Goal: Check status: Check status

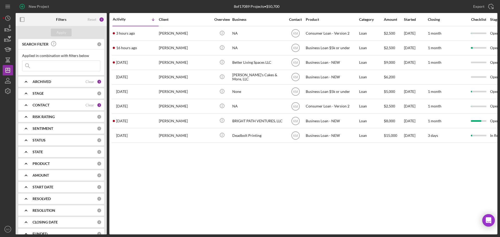
drag, startPoint x: 46, startPoint y: 67, endPoint x: 53, endPoint y: 70, distance: 7.6
click at [46, 67] on input at bounding box center [61, 66] width 78 height 10
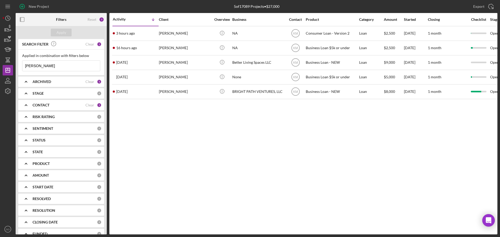
type input "[PERSON_NAME]"
click at [75, 105] on div "CONTACT" at bounding box center [59, 105] width 53 height 4
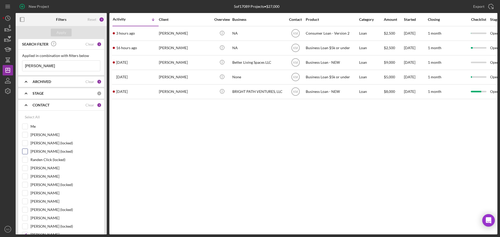
scroll to position [26, 0]
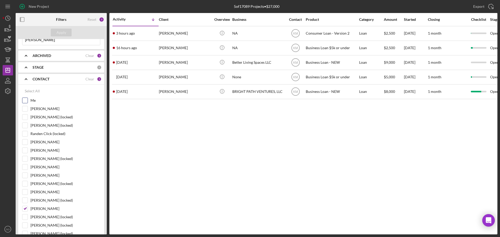
click at [26, 102] on input "Me" at bounding box center [24, 100] width 5 height 5
checkbox input "true"
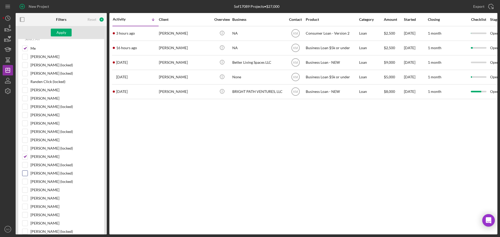
scroll to position [104, 0]
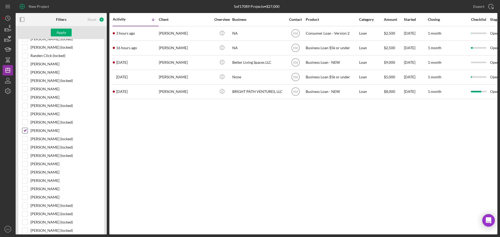
click at [22, 129] on div at bounding box center [25, 131] width 6 height 6
click at [24, 131] on input "Kimberly Moore" at bounding box center [24, 130] width 5 height 5
checkbox input "false"
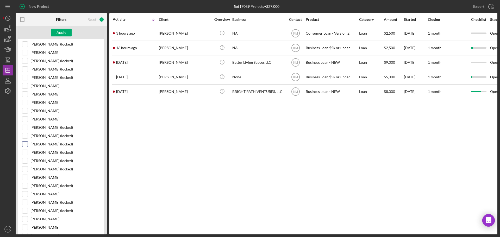
scroll to position [234, 0]
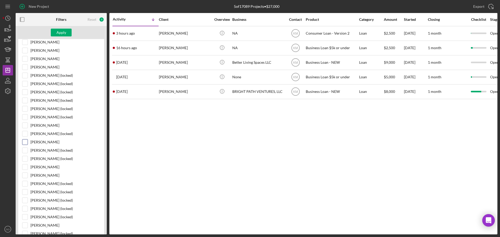
click at [25, 142] on input "[PERSON_NAME]" at bounding box center [24, 142] width 5 height 5
checkbox input "true"
click at [27, 175] on input "Jim Boyle" at bounding box center [24, 175] width 5 height 5
checkbox input "true"
click at [62, 34] on div "Apply" at bounding box center [61, 33] width 10 height 8
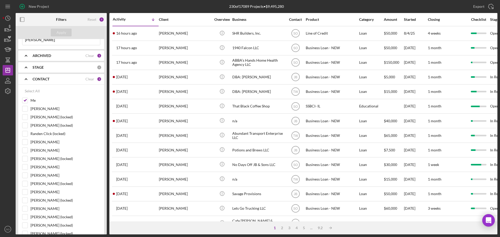
scroll to position [0, 0]
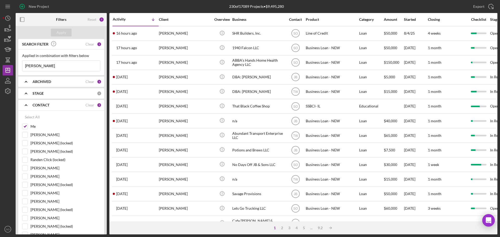
click at [27, 102] on icon "Icon/Expander" at bounding box center [26, 105] width 13 height 13
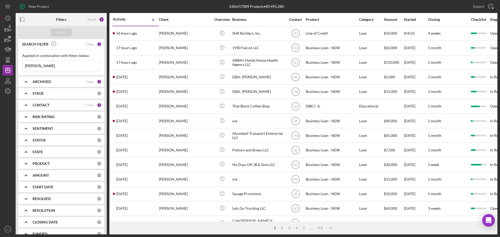
click at [39, 68] on input "shelby h" at bounding box center [61, 66] width 78 height 10
click at [47, 68] on input "shelby h" at bounding box center [61, 66] width 78 height 10
click at [83, 107] on div "CONTACT" at bounding box center [59, 105] width 53 height 4
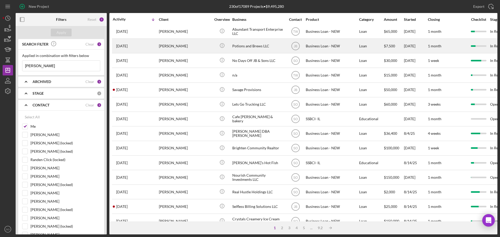
scroll to position [130, 0]
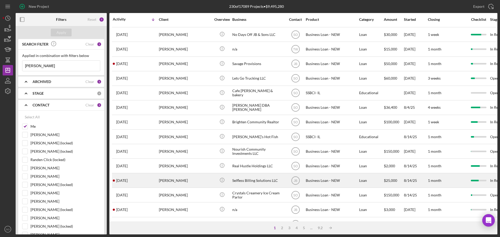
click at [156, 181] on div "1 week ago Shelby Harrington" at bounding box center [136, 181] width 46 height 14
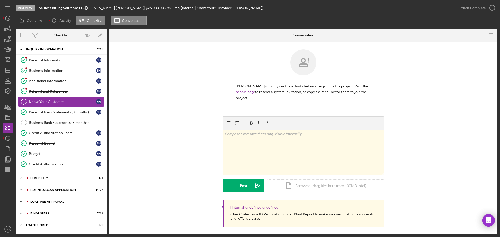
click at [43, 201] on div "LOAN PRE-APPROVAL" at bounding box center [65, 201] width 70 height 3
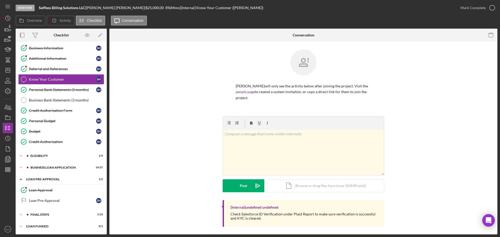
click at [47, 209] on div "Icon/Expander INQUIRY INFORMATION 9 / 11 Personal Information Personal Informat…" at bounding box center [61, 127] width 91 height 210
click at [48, 211] on div "Icon/Expander FINAL STEPS 7 / 19" at bounding box center [61, 215] width 91 height 10
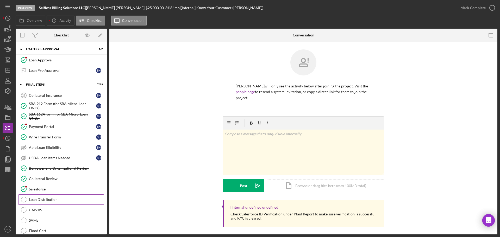
click at [54, 204] on link "Loan Distribution Loan Distribution" at bounding box center [61, 199] width 86 height 10
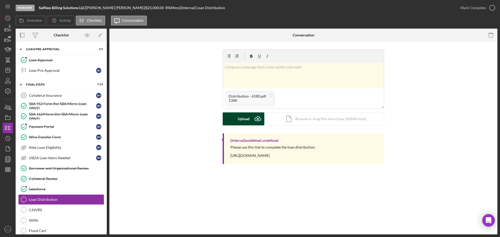
click at [253, 119] on icon "Icon/Upload" at bounding box center [257, 118] width 13 height 13
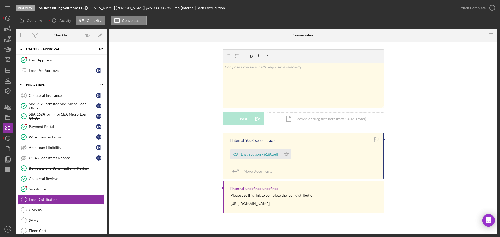
click at [285, 155] on icon "Icon/Star" at bounding box center [286, 154] width 10 height 10
click at [460, 10] on button "Mark Complete" at bounding box center [476, 8] width 42 height 10
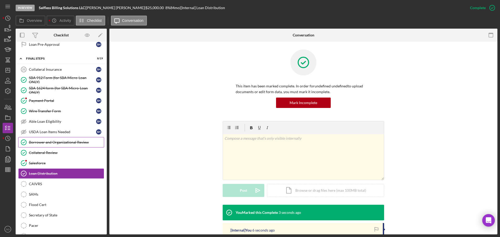
scroll to position [100, 0]
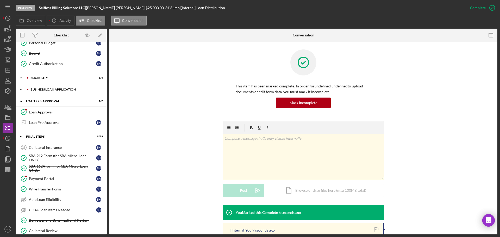
click at [45, 89] on div "BUSINESS LOAN APPLICATION" at bounding box center [65, 89] width 70 height 3
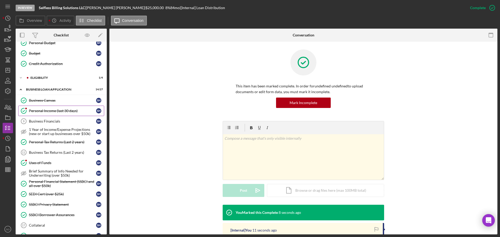
click at [57, 114] on link "Personal Income (last 30 days) Personal Income (last 30 days) S H" at bounding box center [61, 111] width 86 height 10
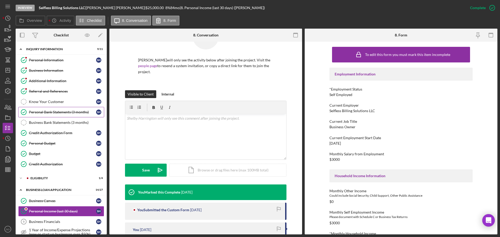
click at [62, 109] on link "Personal Bank Statements (3 months) Personal Bank Statements (3 months) S H" at bounding box center [61, 112] width 86 height 10
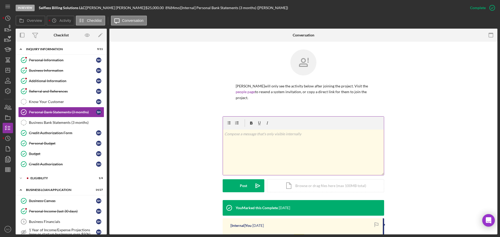
scroll to position [70, 0]
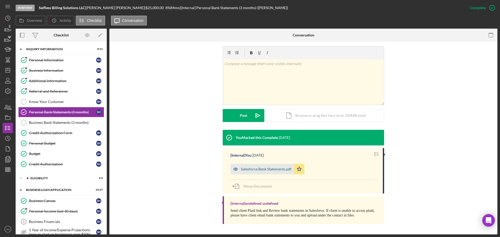
click at [271, 170] on div "Salesforce Bank Statements.pdf" at bounding box center [266, 169] width 51 height 4
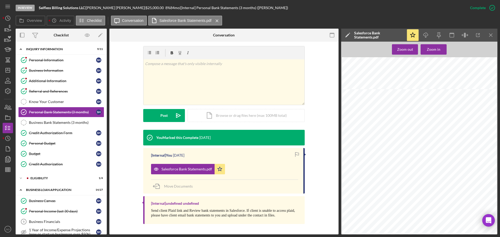
scroll to position [7279, 0]
drag, startPoint x: 58, startPoint y: 137, endPoint x: 59, endPoint y: 140, distance: 3.7
click at [58, 137] on link "Credit Authorization Form Credit Authorization Form S H" at bounding box center [61, 133] width 86 height 10
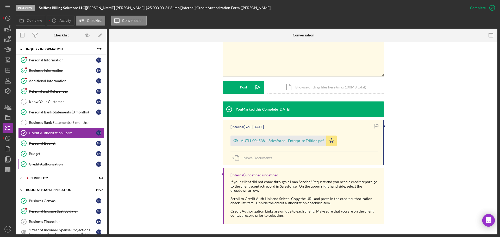
scroll to position [52, 0]
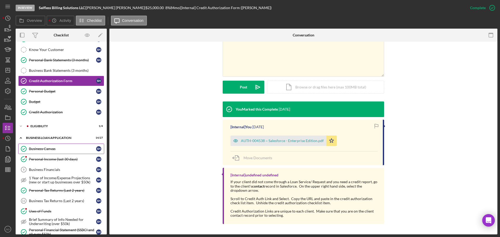
click at [41, 148] on div "Business Canvas" at bounding box center [62, 149] width 67 height 4
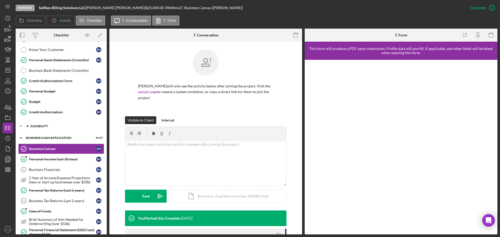
click at [43, 125] on div "ELIGIBILITY" at bounding box center [65, 126] width 70 height 3
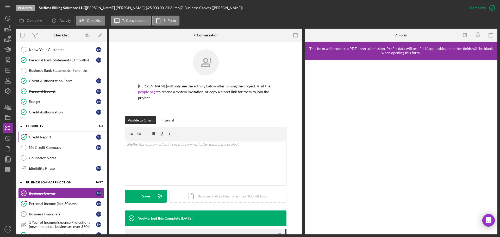
click at [47, 136] on div "Credit Report" at bounding box center [62, 137] width 67 height 4
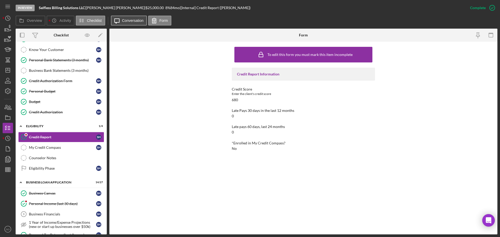
click at [126, 20] on label "Conversation" at bounding box center [133, 20] width 22 height 4
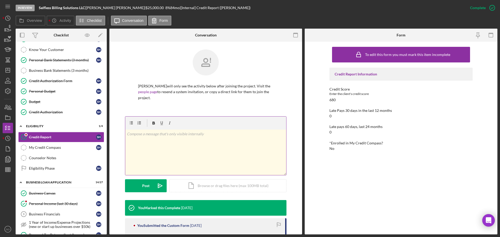
scroll to position [78, 0]
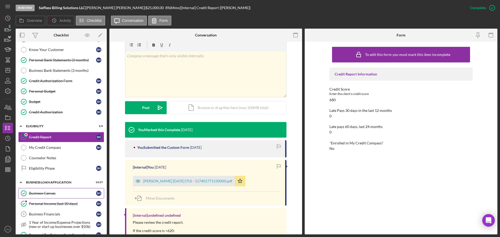
click at [49, 194] on div "Business Canvas" at bounding box center [62, 193] width 67 height 4
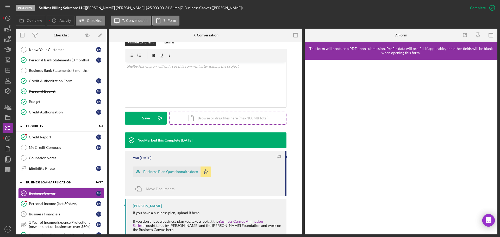
scroll to position [113, 0]
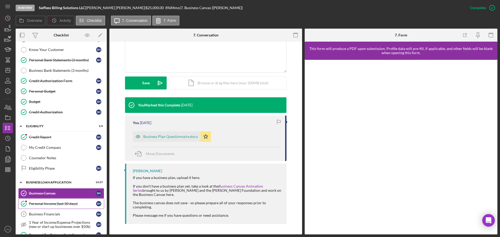
click at [70, 203] on div "Personal Income (last 30 days)" at bounding box center [62, 204] width 67 height 4
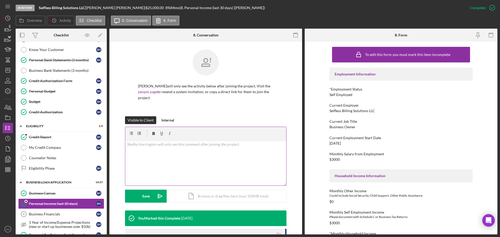
scroll to position [130, 0]
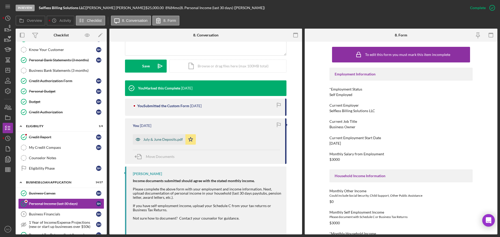
click at [162, 142] on div "July & June Deposits.pdf" at bounding box center [163, 139] width 40 height 4
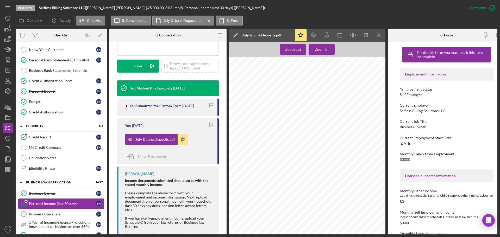
scroll to position [156, 0]
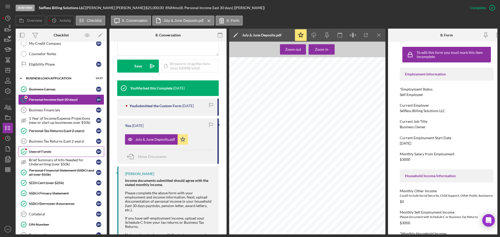
drag, startPoint x: 42, startPoint y: 152, endPoint x: 54, endPoint y: 161, distance: 14.7
click at [42, 152] on div "Uses of Funds" at bounding box center [62, 152] width 67 height 4
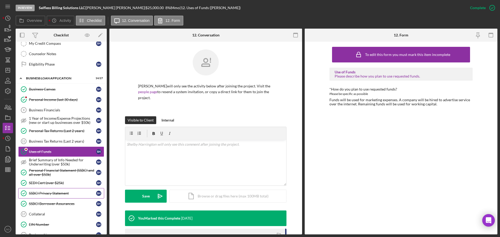
scroll to position [182, 0]
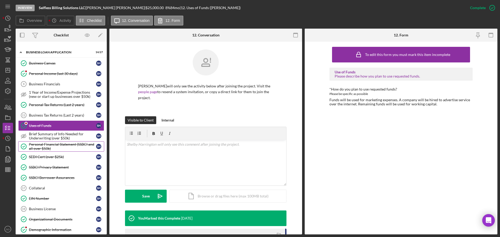
click at [57, 151] on div "Personal Financial Statement (SSBCI and all over $50k)" at bounding box center [62, 146] width 67 height 8
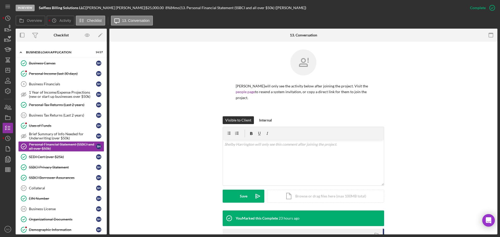
scroll to position [93, 0]
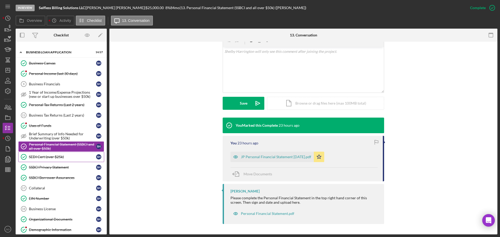
click at [46, 160] on link "SEDI Cert (over $25k) SEDI Cert (over $25k) S H" at bounding box center [61, 157] width 86 height 10
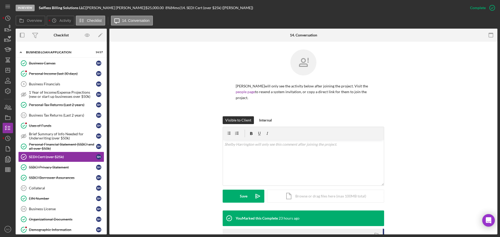
scroll to position [93, 0]
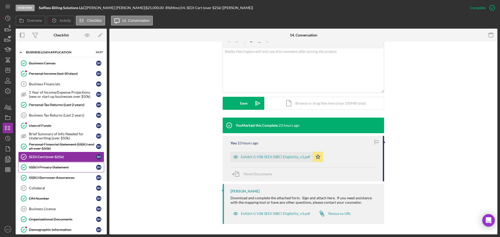
click at [61, 169] on div "SSBCI Privacy Statement" at bounding box center [62, 167] width 67 height 4
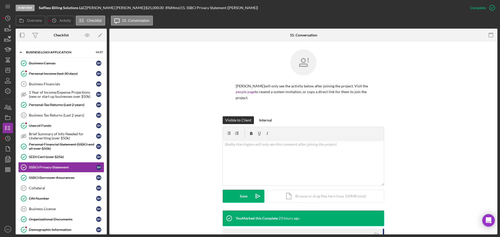
scroll to position [89, 0]
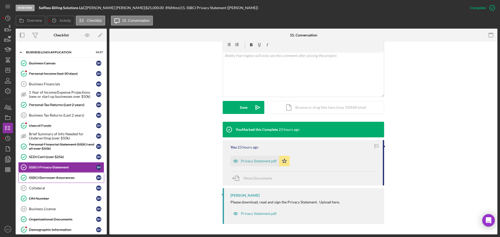
click at [62, 176] on div "SSBCI Borrower Assurances" at bounding box center [62, 178] width 67 height 4
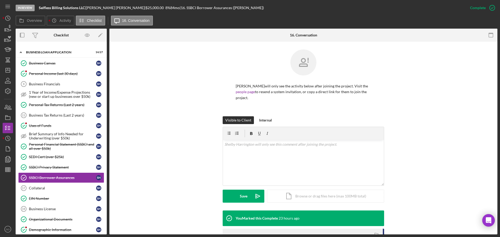
scroll to position [93, 0]
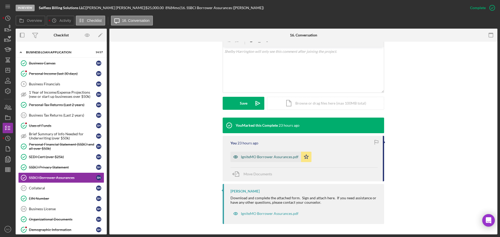
click at [260, 158] on div "IgniteMO Borrower Assurances.pdf" at bounding box center [270, 157] width 58 height 4
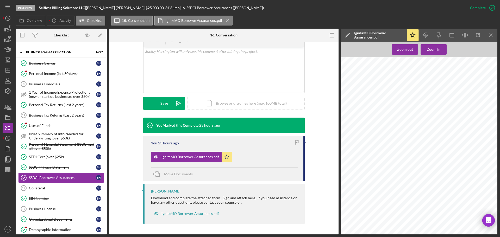
scroll to position [33, 0]
click at [43, 201] on link "EIN Number EIN Number S H" at bounding box center [61, 198] width 86 height 10
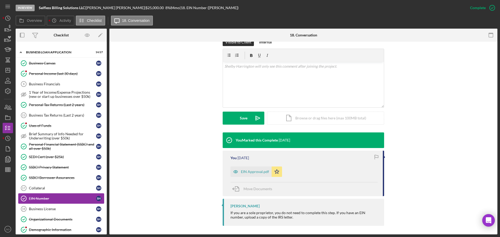
scroll to position [234, 0]
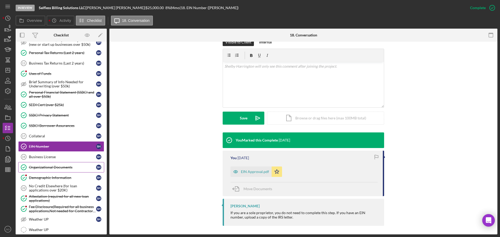
click at [47, 169] on div "Organizational Documents" at bounding box center [62, 167] width 67 height 4
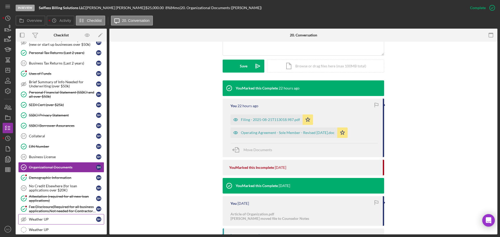
scroll to position [260, 0]
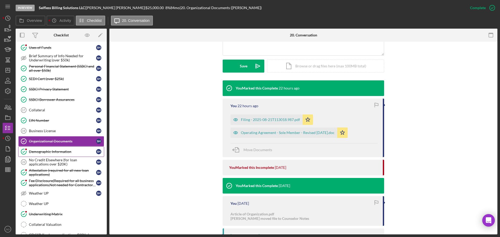
click at [50, 154] on div "Demographic Information" at bounding box center [62, 152] width 67 height 4
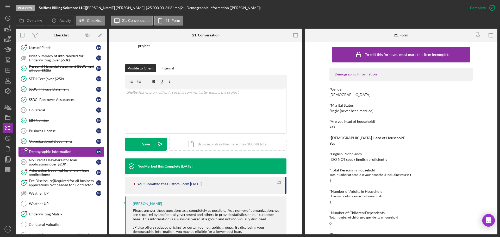
scroll to position [78, 0]
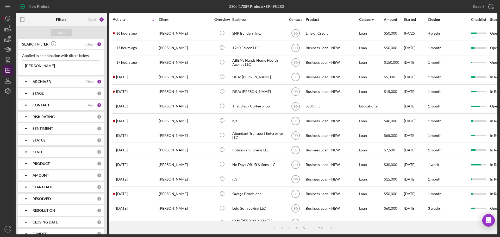
drag, startPoint x: 56, startPoint y: 64, endPoint x: 6, endPoint y: 66, distance: 50.3
click at [8, 66] on div "New Project 230 of 17089 Projects • $9,495,280 shelby h Export Icon/Export Filt…" at bounding box center [250, 117] width 495 height 235
type input "noe"
click at [61, 33] on div "Apply" at bounding box center [61, 33] width 10 height 8
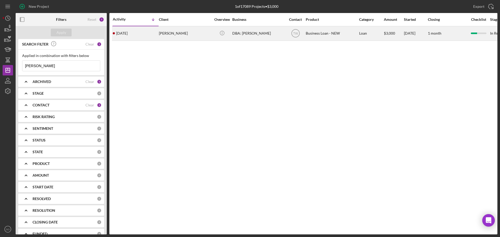
click at [141, 36] on div "2 weeks ago Noe Farias" at bounding box center [136, 34] width 46 height 14
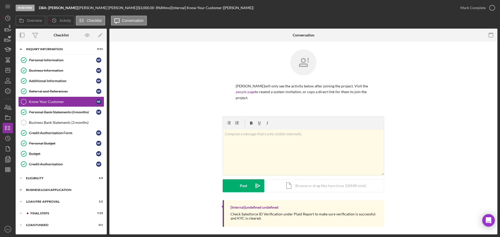
click at [51, 188] on div "BUSINESS LOAN APPLICATION" at bounding box center [63, 189] width 74 height 3
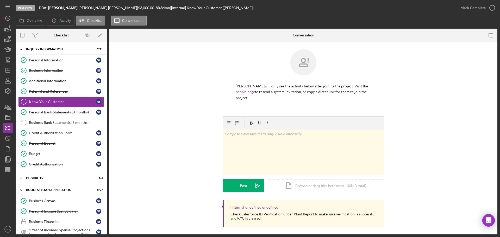
scroll to position [130, 0]
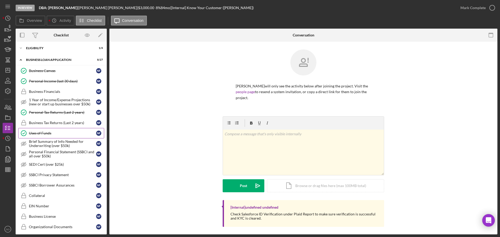
click at [49, 138] on link "Uses of Funds Uses of Funds N F" at bounding box center [61, 133] width 86 height 10
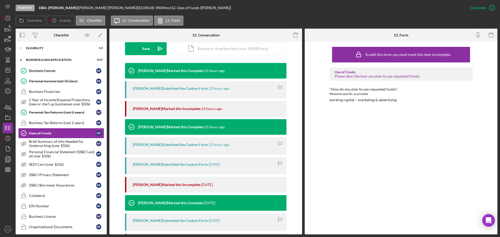
scroll to position [174, 0]
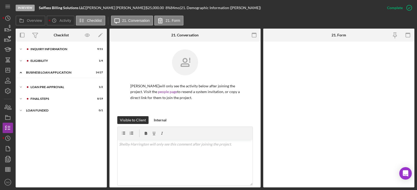
scroll to position [136, 0]
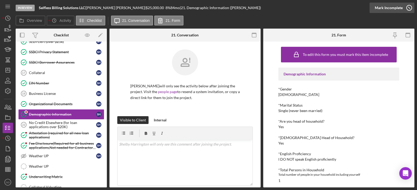
click at [393, 8] on div "Mark Incomplete" at bounding box center [388, 8] width 28 height 10
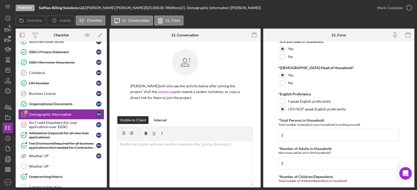
scroll to position [156, 0]
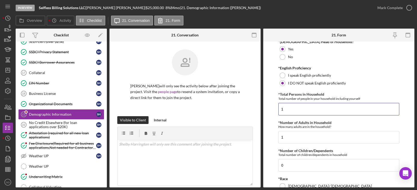
drag, startPoint x: 286, startPoint y: 108, endPoint x: 238, endPoint y: 108, distance: 48.2
click at [239, 108] on div "Overview Internal Workflow Stage In Review Icon/Dropdown Arrow Archive (can una…" at bounding box center [215, 108] width 398 height 159
click at [285, 110] on input "1" at bounding box center [338, 109] width 121 height 12
drag, startPoint x: 287, startPoint y: 110, endPoint x: 269, endPoint y: 108, distance: 18.1
click at [269, 108] on form "Demographic Information *Gender Female Male Nonbinary Choose not to respond Oth…" at bounding box center [338, 115] width 151 height 146
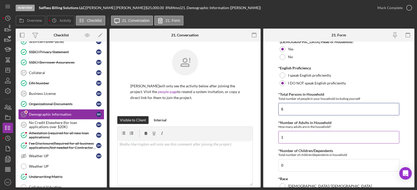
type input "6"
drag, startPoint x: 287, startPoint y: 138, endPoint x: 254, endPoint y: 132, distance: 33.3
click at [254, 132] on div "Overview Internal Workflow Stage In Review Icon/Dropdown Arrow Archive (can una…" at bounding box center [215, 108] width 398 height 159
type input "2"
drag, startPoint x: 296, startPoint y: 165, endPoint x: 261, endPoint y: 167, distance: 34.4
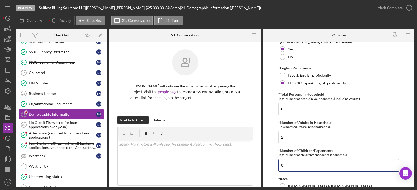
click at [261, 166] on div "Overview Internal Workflow Stage In Review Icon/Dropdown Arrow Archive (can una…" at bounding box center [215, 108] width 398 height 159
type input "4"
drag, startPoint x: 412, startPoint y: 61, endPoint x: 411, endPoint y: 74, distance: 12.8
click at [411, 74] on form "Demographic Information *Gender Female Male Nonbinary Choose not to respond Oth…" at bounding box center [338, 115] width 151 height 146
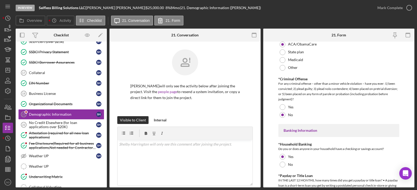
scroll to position [1081, 0]
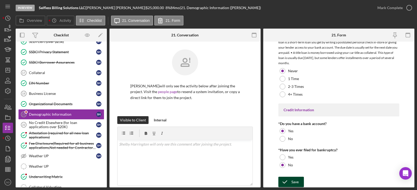
click at [294, 180] on div "Save" at bounding box center [294, 182] width 7 height 10
click at [386, 9] on div "Mark Complete" at bounding box center [389, 8] width 25 height 10
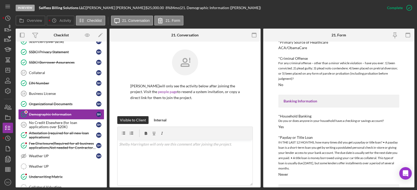
scroll to position [488, 0]
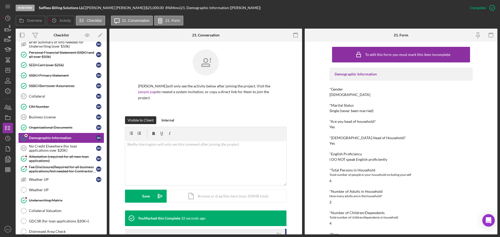
scroll to position [26, 0]
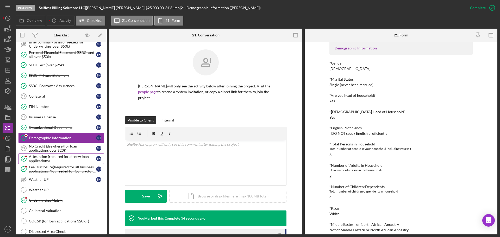
click at [53, 162] on div "Attestation (required for all new loan applications)" at bounding box center [62, 159] width 67 height 8
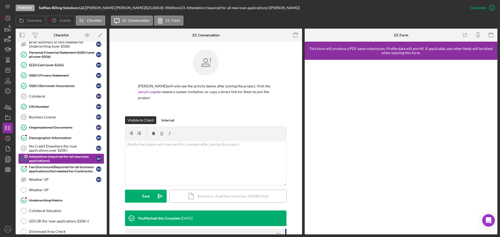
scroll to position [80, 0]
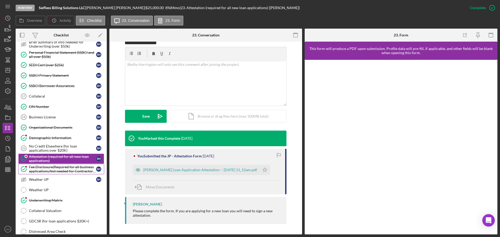
click at [52, 173] on div "Fee Disclosure(Required for all business applications,Not needed for Contractor…" at bounding box center [62, 169] width 67 height 8
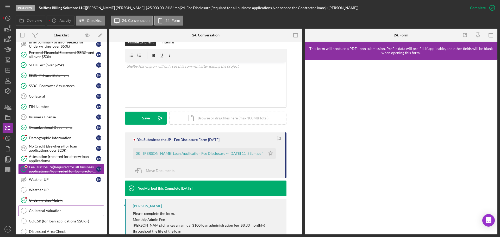
scroll to position [164, 0]
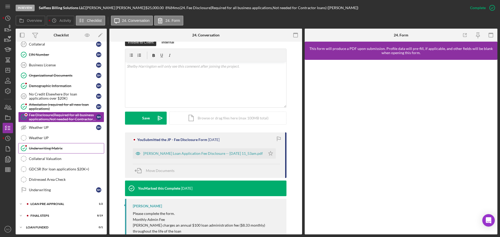
click at [44, 150] on div "Underwriting Matrix" at bounding box center [66, 148] width 75 height 4
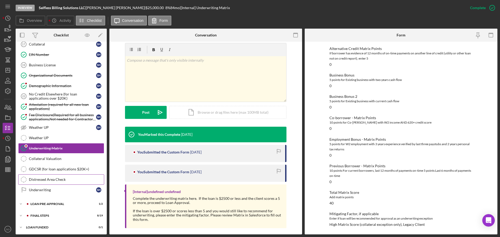
scroll to position [165, 0]
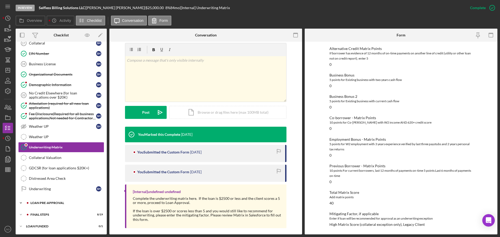
click at [46, 204] on div "LOAN PRE-APPROVAL" at bounding box center [65, 202] width 70 height 3
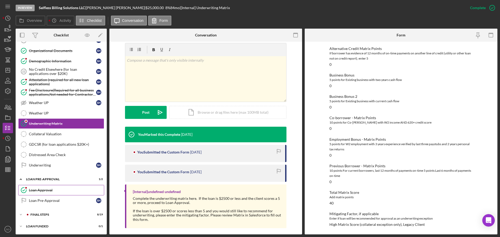
click at [45, 187] on link "Loan Approval Loan Approval" at bounding box center [61, 190] width 86 height 10
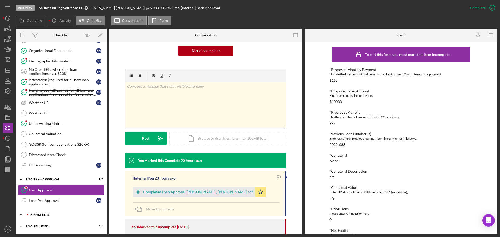
click at [42, 217] on div "Icon/Expander FINAL STEPS 8 / 19" at bounding box center [61, 215] width 91 height 10
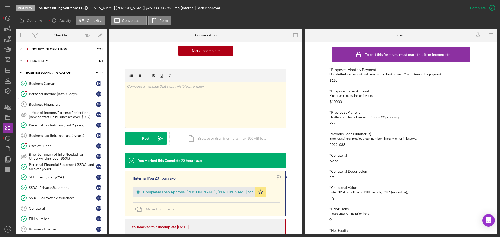
click at [48, 97] on link "Personal Income (last 30 days) Personal Income (last 30 days) S H" at bounding box center [61, 94] width 86 height 10
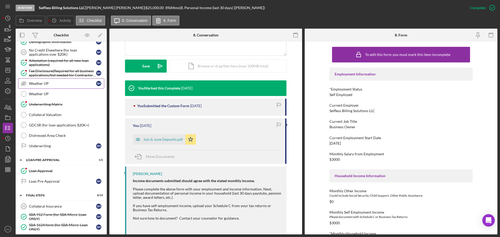
scroll to position [286, 0]
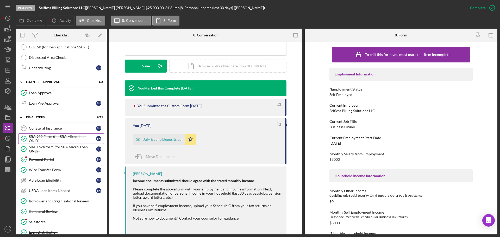
click at [42, 135] on div "SBA 912 Form (for SBA Micro-Loan ONLY)" at bounding box center [62, 139] width 67 height 8
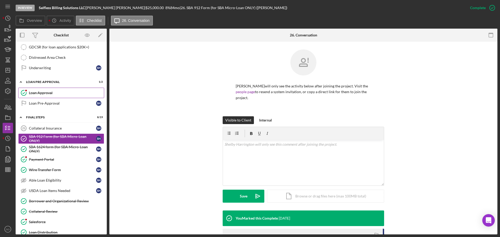
click at [39, 94] on div "Loan Approval" at bounding box center [66, 93] width 75 height 4
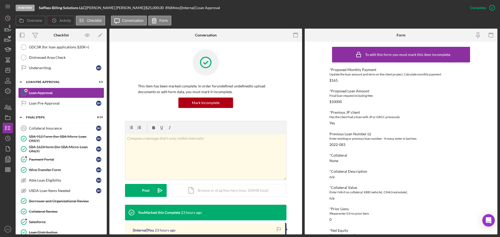
scroll to position [104, 0]
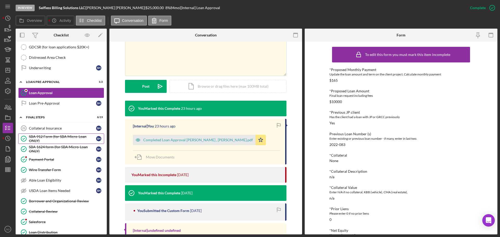
click at [62, 136] on div "SBA 912 Form (for SBA Micro-Loan ONLY)" at bounding box center [62, 139] width 67 height 8
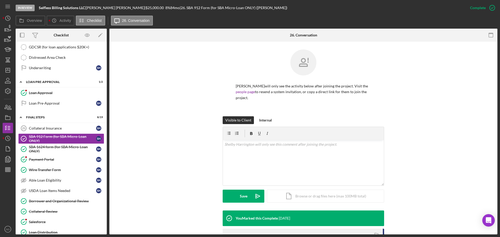
scroll to position [78, 0]
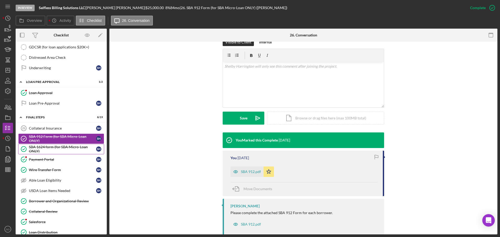
click at [56, 150] on div "SBA 1624 form (for SBA Micro-Loan ONLY)" at bounding box center [62, 149] width 67 height 8
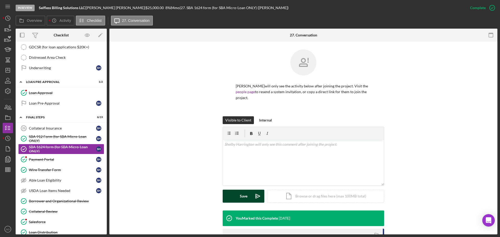
scroll to position [78, 0]
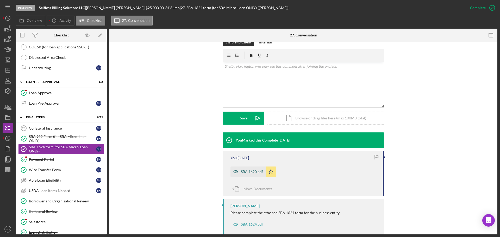
click at [250, 173] on div "SBA 1620.pdf" at bounding box center [252, 172] width 22 height 4
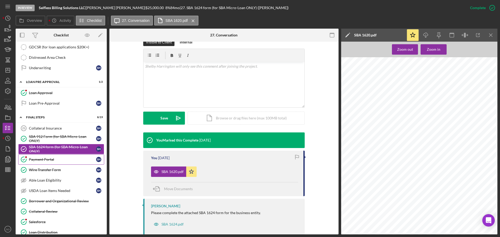
click at [52, 159] on div "Payment Portal" at bounding box center [62, 159] width 67 height 4
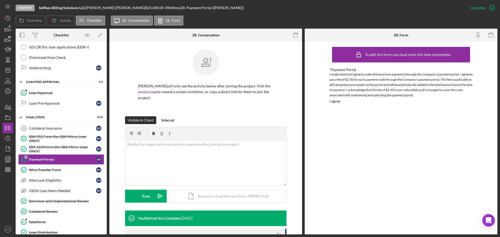
scroll to position [26, 0]
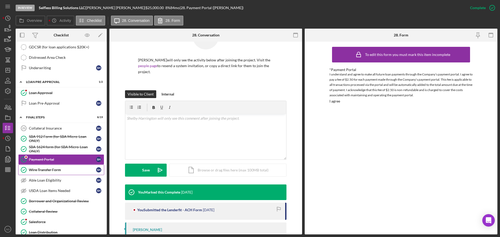
click at [47, 174] on link "Wire Transfer Form Wire Transfer Form S H" at bounding box center [61, 170] width 86 height 10
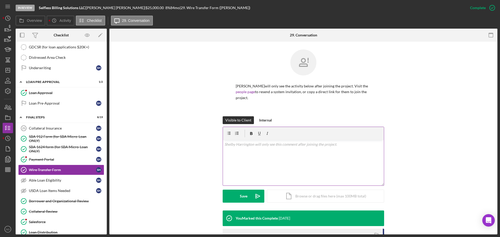
scroll to position [80, 0]
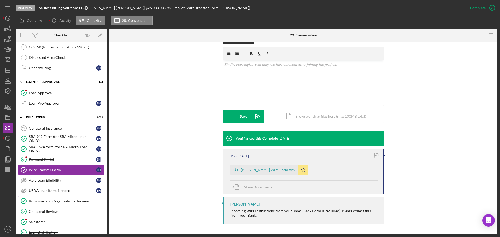
click at [69, 201] on div "Borrower and Organizational Review" at bounding box center [66, 201] width 75 height 4
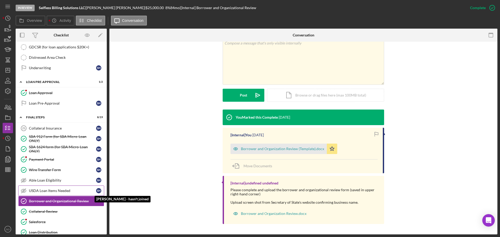
scroll to position [338, 0]
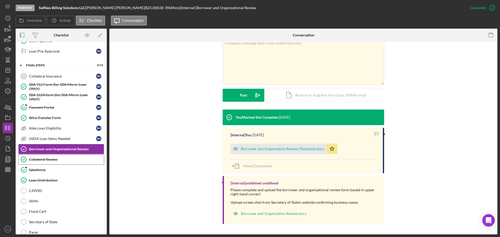
click at [60, 163] on link "Collateral Review Collateral Review" at bounding box center [61, 159] width 86 height 10
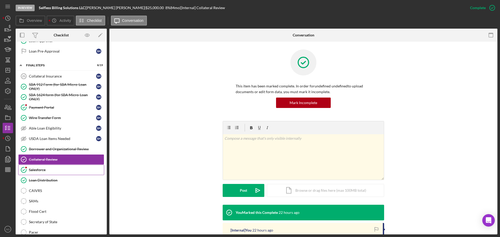
scroll to position [78, 0]
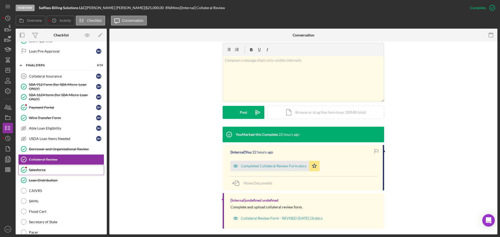
click at [57, 174] on link "Salesforce Salesforce" at bounding box center [61, 170] width 86 height 10
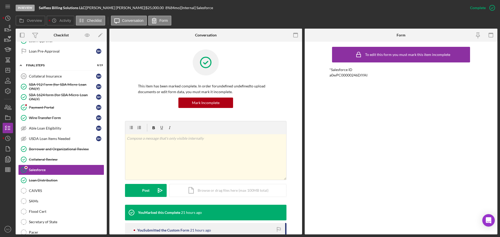
scroll to position [46, 0]
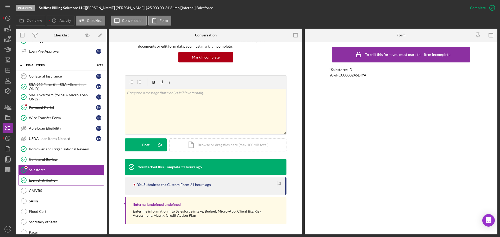
click at [61, 181] on div "Loan Distribution" at bounding box center [66, 180] width 75 height 4
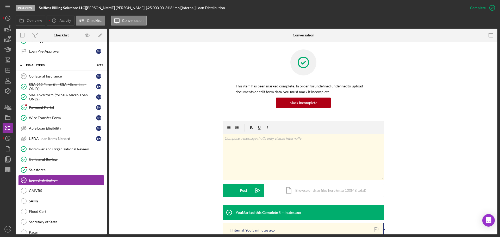
scroll to position [78, 0]
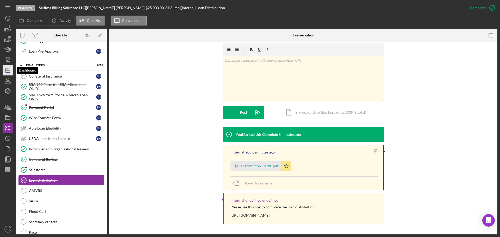
click at [9, 70] on icon "Icon/Dashboard" at bounding box center [7, 70] width 13 height 13
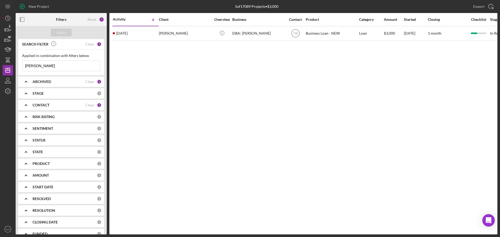
drag, startPoint x: 41, startPoint y: 71, endPoint x: 0, endPoint y: 61, distance: 42.3
click at [0, 66] on div "New Project 1 of 17089 Projects • $3,000 noe Export Icon/Export Filters Reset 5…" at bounding box center [250, 118] width 500 height 237
type input "loyet"
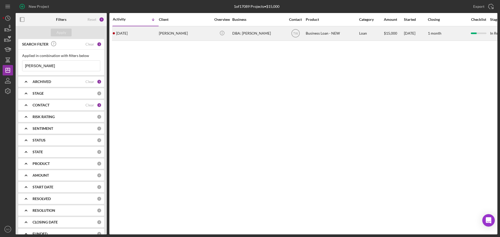
click at [170, 35] on div "Haley Loyet" at bounding box center [185, 34] width 52 height 14
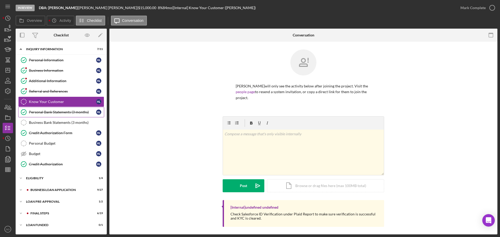
click at [56, 115] on link "Personal Bank Statements (3 months) Personal Bank Statements (3 months) H L" at bounding box center [61, 112] width 86 height 10
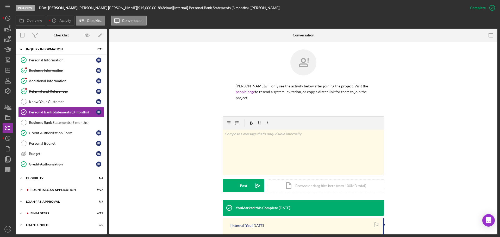
scroll to position [91, 0]
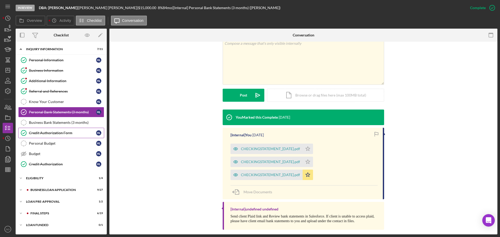
click at [46, 132] on div "Credit Authorization Form" at bounding box center [62, 133] width 67 height 4
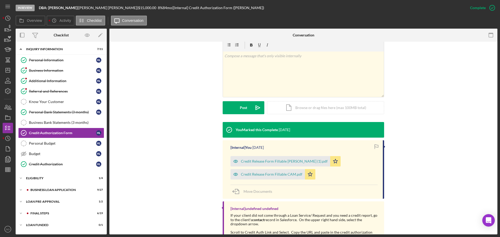
scroll to position [104, 0]
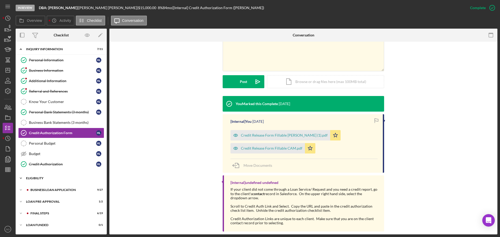
click at [42, 177] on div "ELIGIBILITY" at bounding box center [63, 178] width 74 height 3
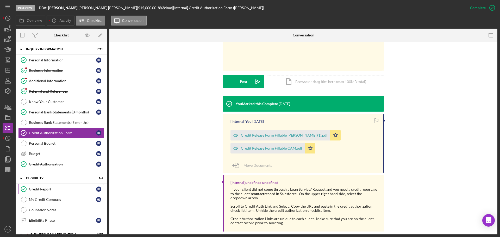
click at [44, 187] on link "Credit Report Credit Report H L" at bounding box center [61, 189] width 86 height 10
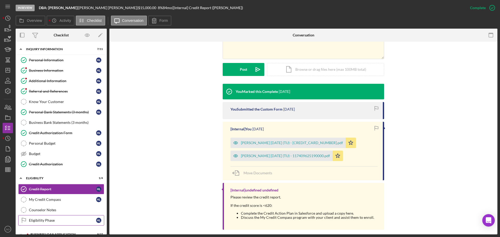
scroll to position [43, 0]
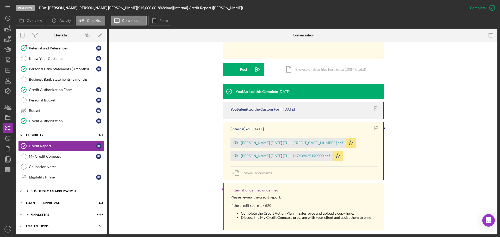
click at [61, 195] on div "Icon/Expander BUSINESS LOAN APPLICATION 9 / 27" at bounding box center [61, 191] width 91 height 10
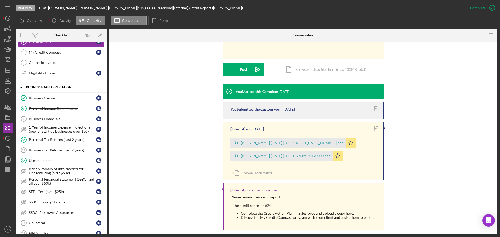
scroll to position [173, 0]
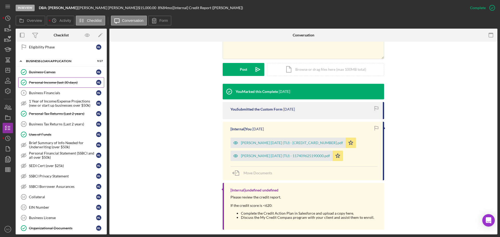
click at [53, 85] on div "Personal Income (last 30 days)" at bounding box center [62, 82] width 67 height 4
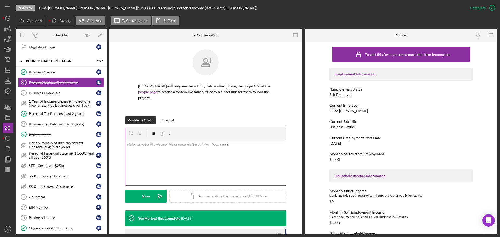
scroll to position [104, 0]
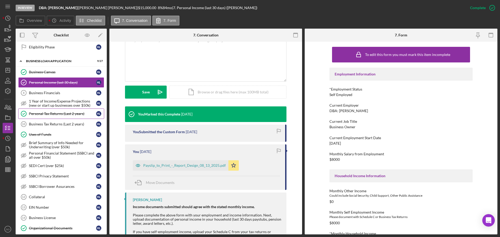
click at [54, 115] on div "Personal Tax Returns (Last 2 years)" at bounding box center [62, 114] width 67 height 4
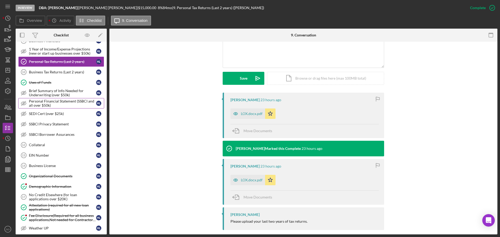
scroll to position [251, 0]
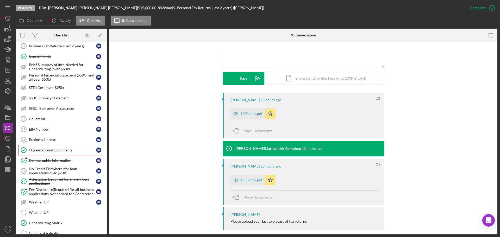
click at [70, 148] on link "Organizational Documents Organizational Documents H L" at bounding box center [61, 150] width 86 height 10
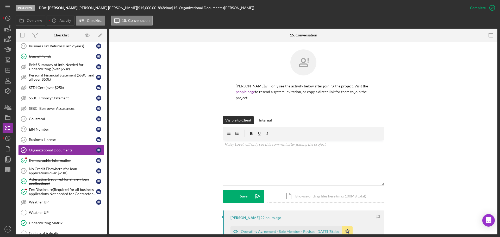
scroll to position [104, 0]
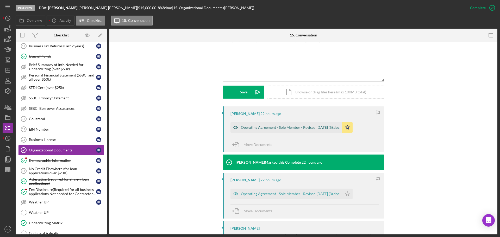
click at [298, 124] on div "Operating Agreement - Sole Member - Revised April 2019 (5).doc" at bounding box center [286, 127] width 112 height 10
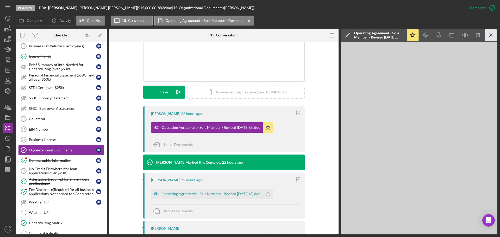
click at [488, 35] on icon "Icon/Menu Close" at bounding box center [491, 35] width 12 height 12
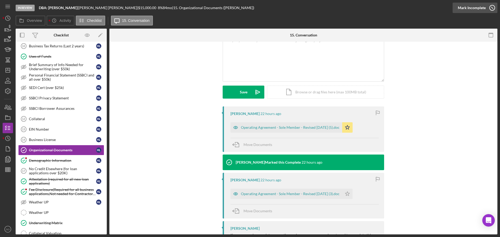
click at [471, 7] on div "Mark Incomplete" at bounding box center [472, 8] width 28 height 10
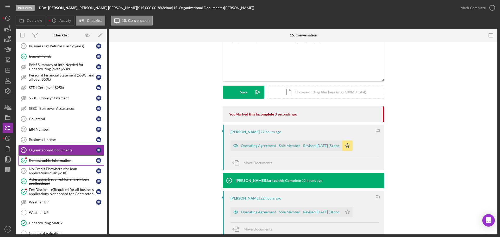
click at [69, 163] on link "Demographic Information Demographic Information H L" at bounding box center [61, 160] width 86 height 10
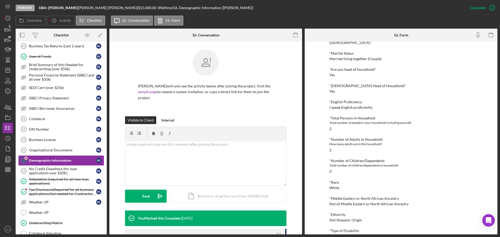
scroll to position [78, 0]
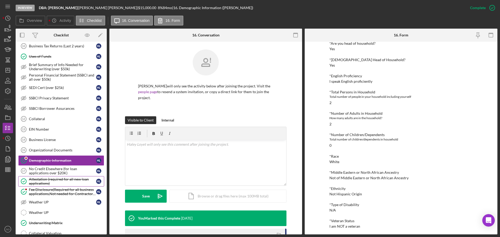
click at [49, 182] on div "Attestation (required for all new loan applications)" at bounding box center [62, 181] width 67 height 8
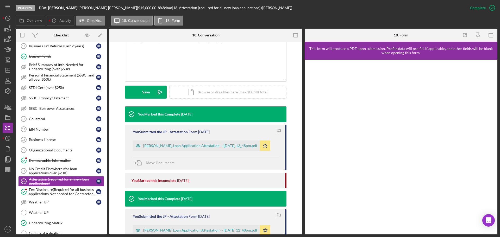
scroll to position [159, 0]
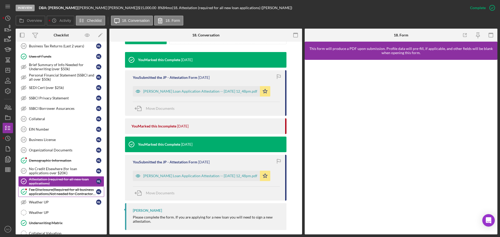
click at [73, 192] on div "Fee Disclosure(Required for all business applications,Not needed for Contractor…" at bounding box center [62, 192] width 67 height 8
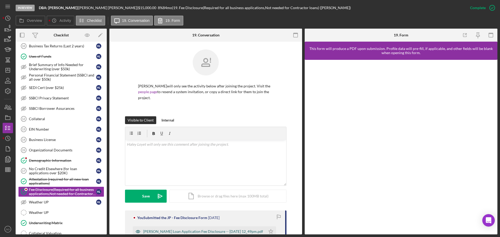
scroll to position [89, 0]
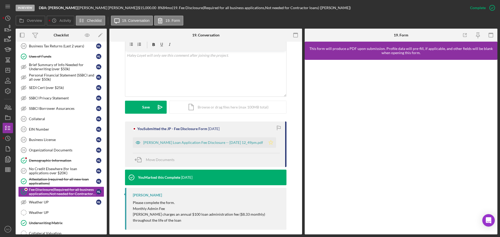
click at [270, 137] on icon "Icon/Star" at bounding box center [271, 142] width 10 height 10
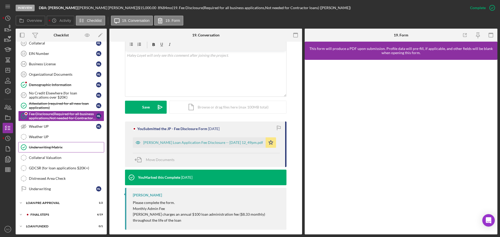
click at [53, 147] on div "Underwriting Matrix" at bounding box center [66, 147] width 75 height 4
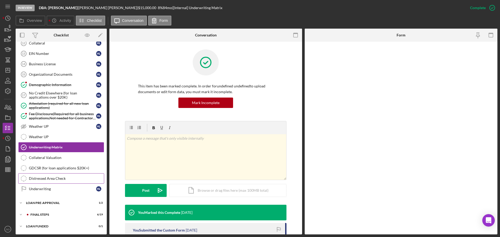
scroll to position [327, 0]
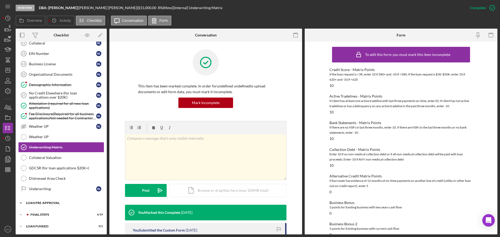
click at [55, 202] on div "LOAN PRE-APPROVAL" at bounding box center [63, 202] width 74 height 3
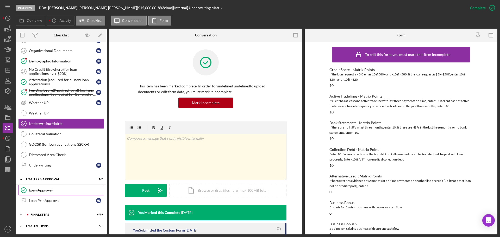
click at [51, 193] on link "Loan Approval Loan Approval" at bounding box center [61, 190] width 86 height 10
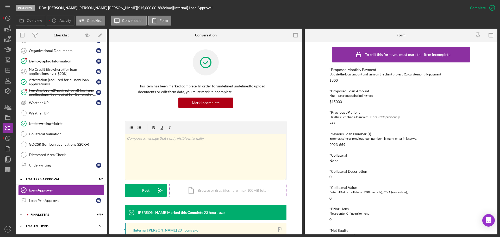
scroll to position [104, 0]
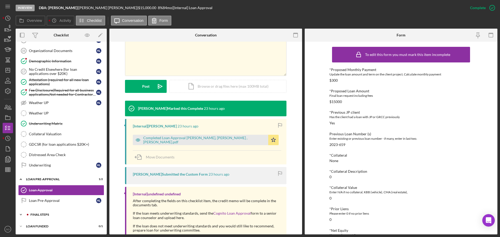
click at [58, 213] on div "Icon/Expander FINAL STEPS 6 / 19" at bounding box center [61, 215] width 91 height 10
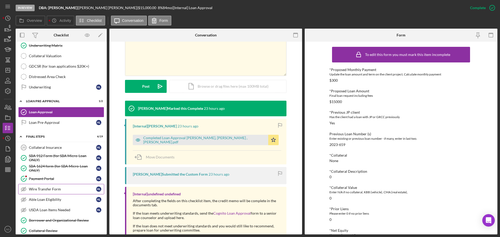
scroll to position [481, 0]
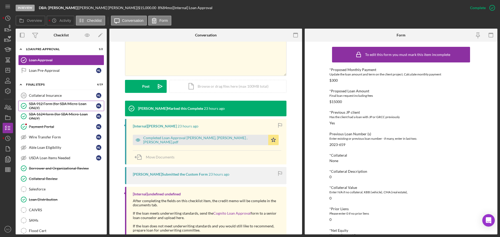
click at [52, 104] on div "SBA 912 Form (for SBA Micro-Loan ONLY)" at bounding box center [62, 106] width 67 height 8
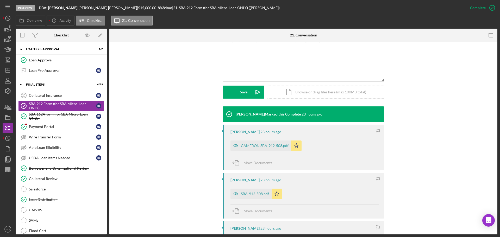
scroll to position [179, 0]
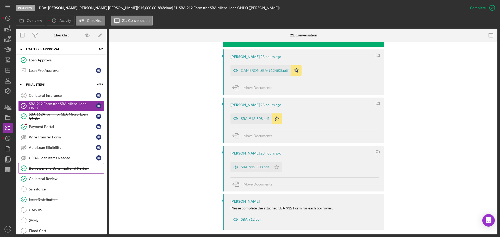
click at [64, 173] on link "Borrower and Organizational Review Borrower and Organizational Review" at bounding box center [61, 168] width 86 height 10
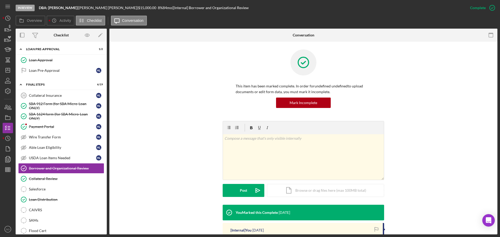
scroll to position [95, 0]
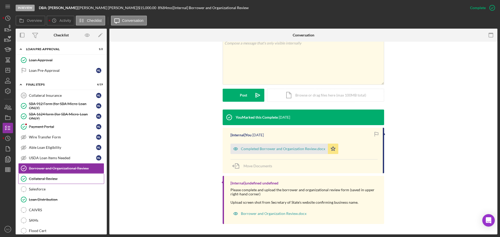
click at [53, 176] on link "Collateral Review Collateral Review" at bounding box center [61, 179] width 86 height 10
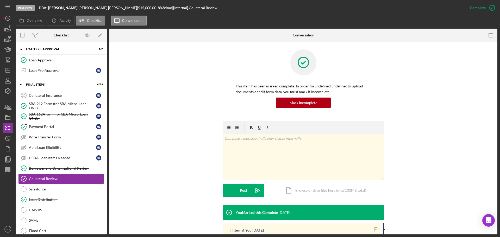
scroll to position [83, 0]
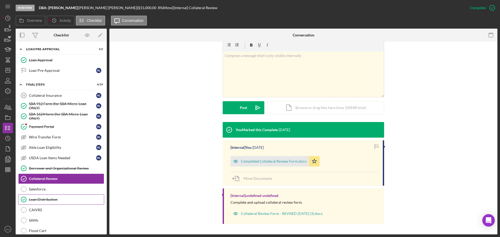
click at [56, 196] on link "Loan Distribution Loan Distribution" at bounding box center [61, 199] width 86 height 10
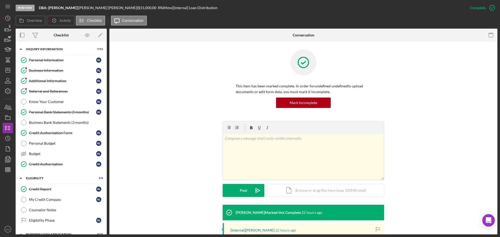
click at [51, 187] on link "Credit Report Credit Report H L" at bounding box center [61, 189] width 86 height 10
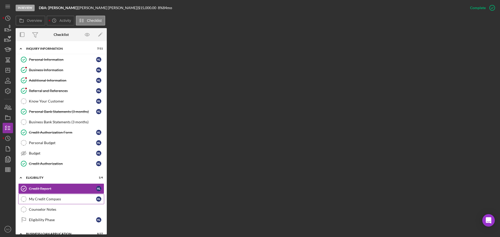
click at [59, 195] on link "My Credit Compass My Credit Compass H L" at bounding box center [61, 199] width 86 height 10
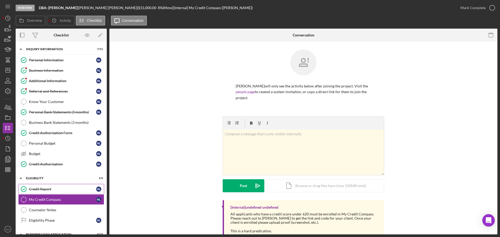
click at [40, 187] on div "Credit Report" at bounding box center [62, 189] width 67 height 4
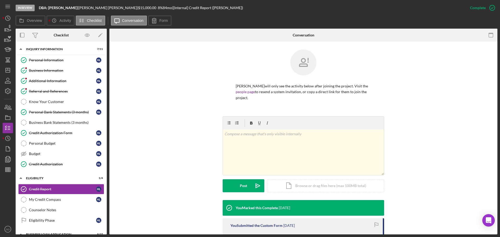
scroll to position [116, 0]
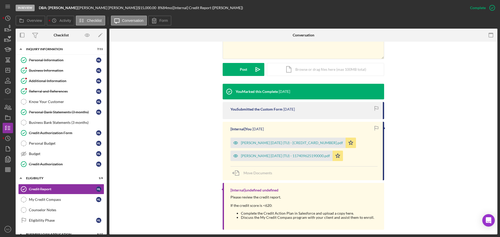
click at [267, 140] on div "Loyet, Haley 2025-08-20 (TU) - 117409616170000.pdf" at bounding box center [287, 143] width 115 height 10
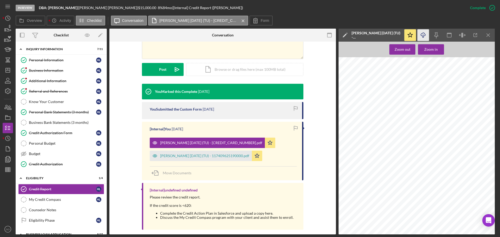
click at [421, 39] on icon "Icon/Download" at bounding box center [423, 35] width 12 height 12
click at [218, 153] on div "Loyet, Cameron 2025-08-20 (TU) - 117409625190000.pdf" at bounding box center [201, 156] width 102 height 10
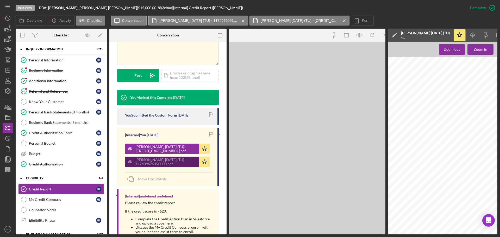
scroll to position [128, 0]
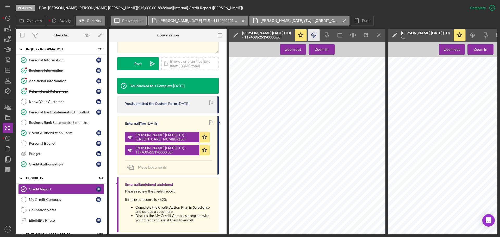
click at [311, 38] on icon "Icon/Download" at bounding box center [314, 35] width 12 height 12
click at [59, 140] on link "Personal Budget Personal Budget H L" at bounding box center [61, 143] width 86 height 10
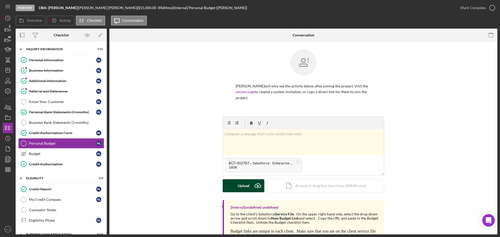
click at [238, 179] on div "Upload" at bounding box center [244, 185] width 12 height 13
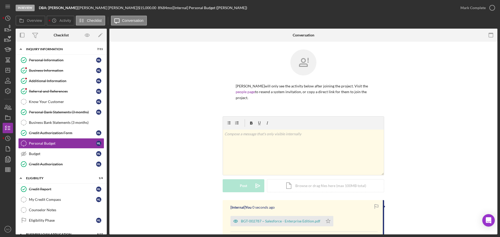
scroll to position [52, 0]
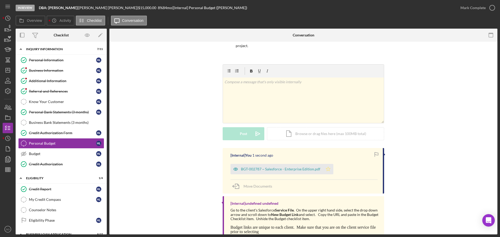
click at [326, 167] on polygon "button" at bounding box center [328, 169] width 4 height 4
click at [466, 7] on div "Mark Complete" at bounding box center [472, 8] width 25 height 10
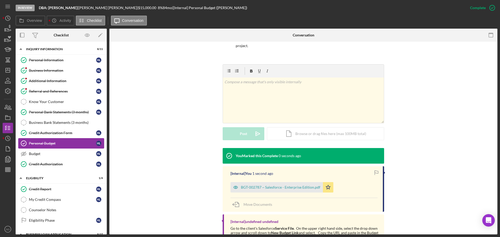
drag, startPoint x: 48, startPoint y: 151, endPoint x: 96, endPoint y: 145, distance: 48.8
click at [48, 151] on link "Budget Budget H L" at bounding box center [61, 154] width 86 height 10
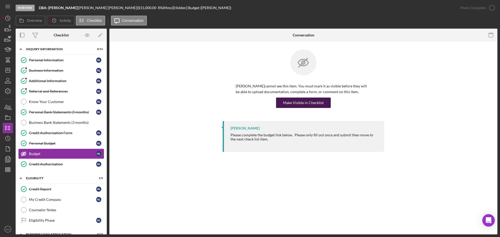
click at [312, 104] on div "Make Visible in Checklist" at bounding box center [303, 103] width 41 height 10
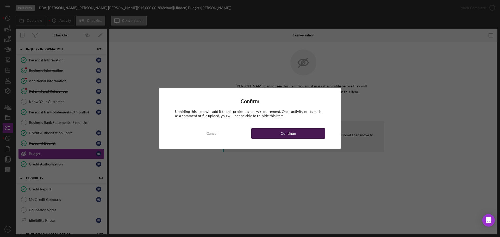
click at [318, 135] on button "Continue" at bounding box center [288, 133] width 74 height 10
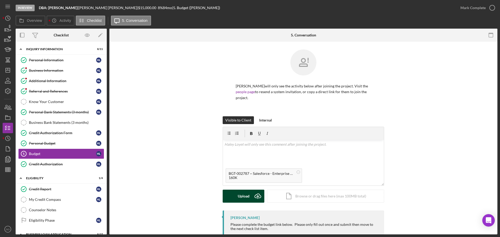
click at [249, 190] on button "Upload Icon/Upload" at bounding box center [244, 196] width 42 height 13
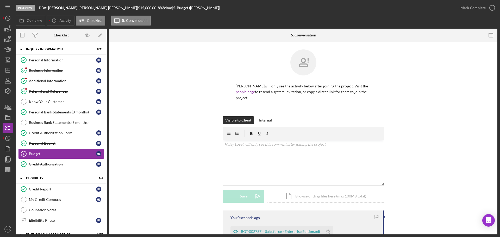
scroll to position [60, 0]
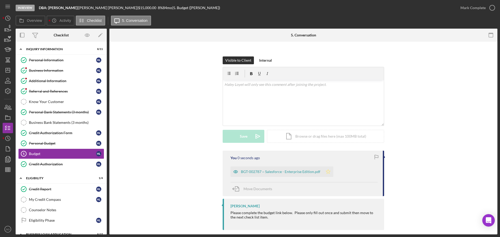
click at [323, 167] on icon "Icon/Star" at bounding box center [328, 172] width 10 height 10
click at [465, 10] on div "Mark Complete" at bounding box center [472, 8] width 25 height 10
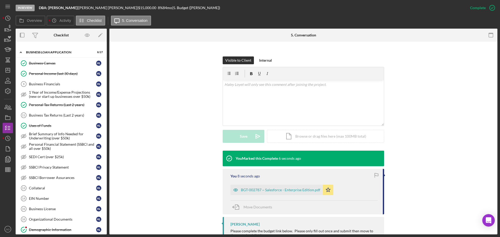
scroll to position [208, 0]
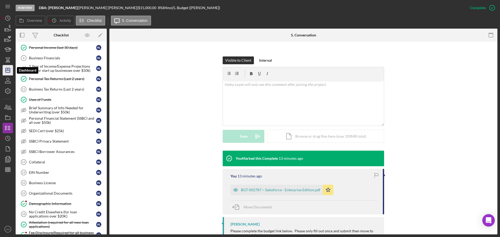
click at [12, 71] on icon "Icon/Dashboard" at bounding box center [7, 70] width 13 height 13
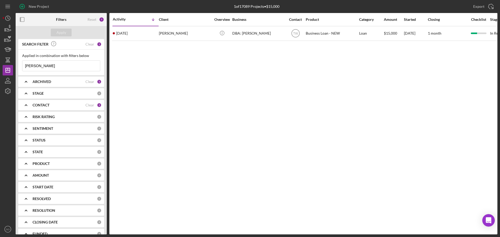
drag, startPoint x: 46, startPoint y: 66, endPoint x: 0, endPoint y: 55, distance: 47.5
click at [0, 57] on div "New Project 1 of 17089 Projects • $15,000 loyet Export Icon/Export Filters Rese…" at bounding box center [250, 118] width 500 height 237
type input "byron waters"
click at [66, 34] on button "Apply" at bounding box center [61, 33] width 21 height 8
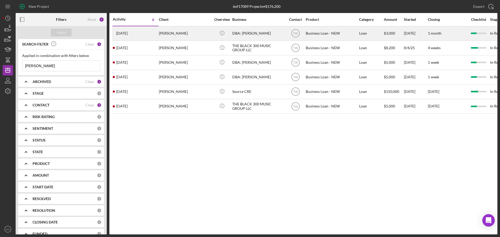
click at [113, 34] on div at bounding box center [114, 33] width 2 height 2
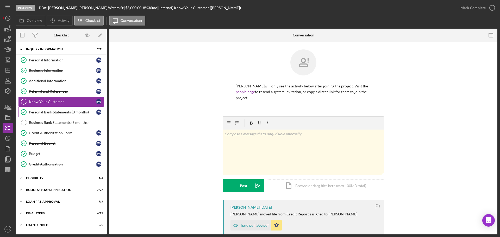
click at [73, 116] on link "Personal Bank Statements (3 months) Personal Bank Statements (3 months) B W" at bounding box center [61, 112] width 86 height 10
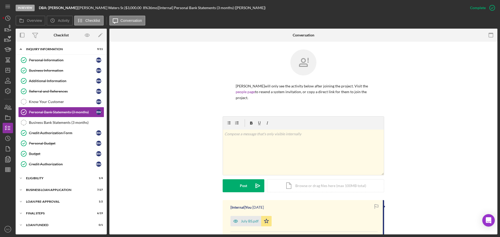
scroll to position [104, 0]
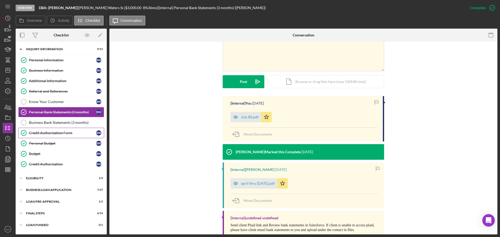
click at [61, 134] on div "Credit Authorization Form" at bounding box center [62, 133] width 67 height 4
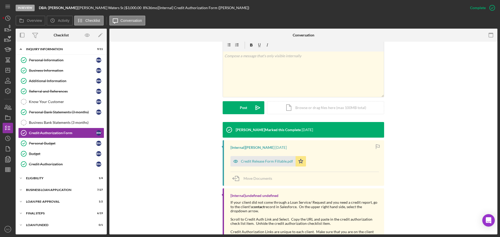
scroll to position [99, 0]
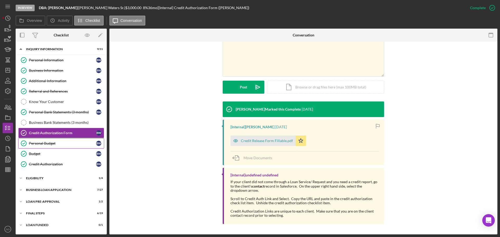
click at [51, 147] on link "Personal Budget Personal Budget B W" at bounding box center [61, 143] width 86 height 10
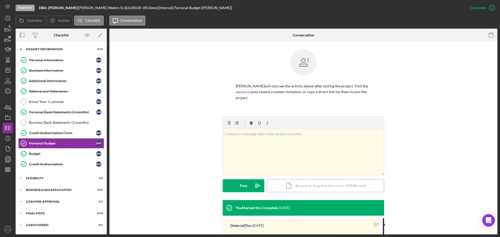
scroll to position [78, 0]
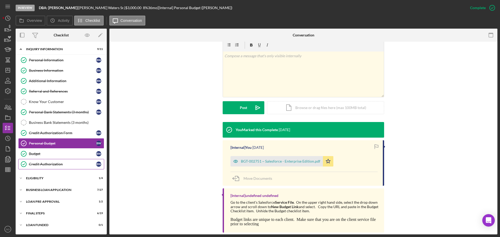
click at [70, 165] on div "Credit Authorization" at bounding box center [62, 164] width 67 height 4
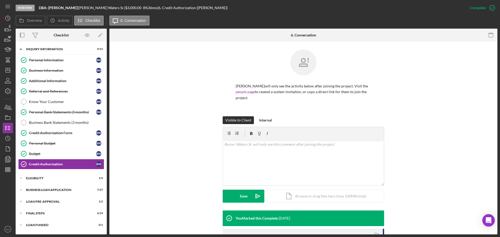
scroll to position [84, 0]
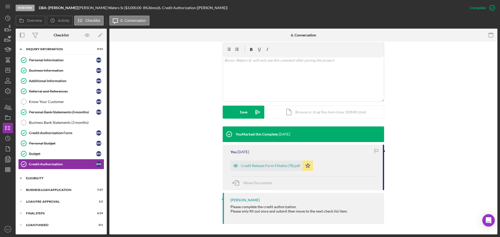
click at [51, 179] on div "ELIGIBILITY" at bounding box center [63, 178] width 74 height 3
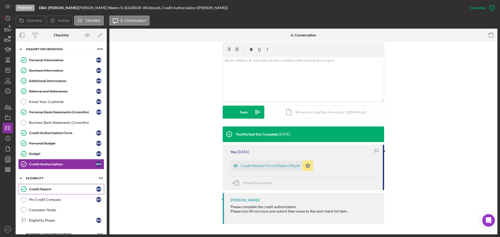
click at [52, 188] on div "Credit Report" at bounding box center [62, 189] width 67 height 4
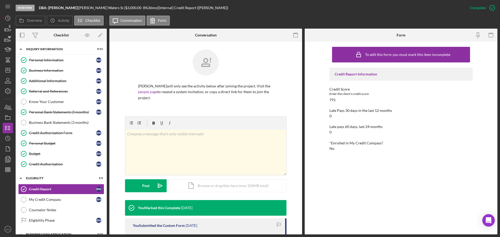
scroll to position [104, 0]
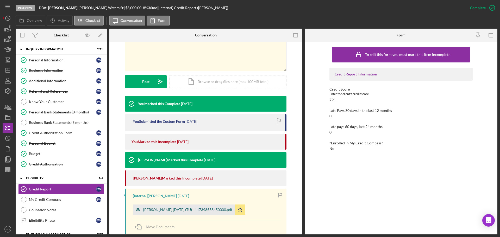
click at [201, 210] on div "Waters, Byron 2025-08-12 (TU) - 117398558450000.pdf" at bounding box center [187, 210] width 89 height 4
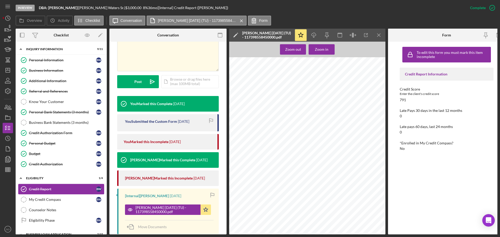
scroll to position [45, 0]
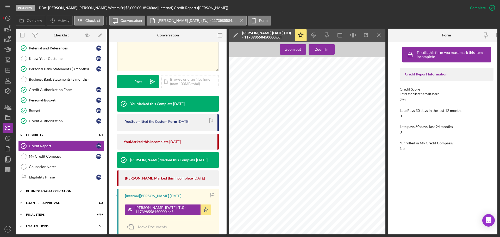
click at [64, 190] on div "BUSINESS LOAN APPLICATION" at bounding box center [63, 191] width 74 height 3
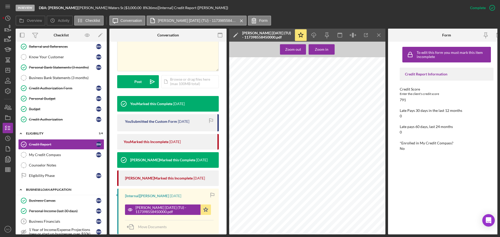
scroll to position [97, 0]
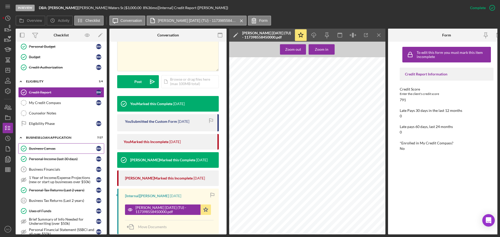
click at [49, 152] on link "Business Canvas Business Canvas B W" at bounding box center [61, 148] width 86 height 10
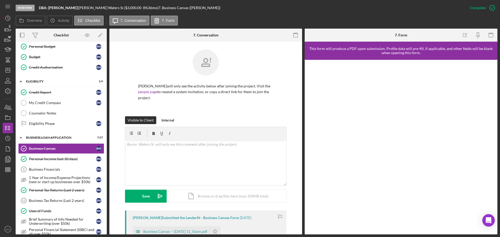
scroll to position [78, 0]
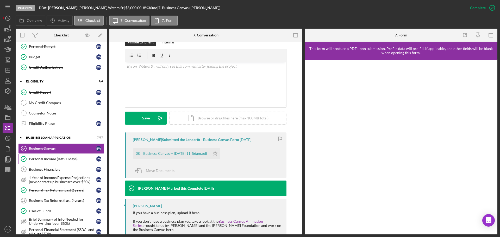
click at [61, 158] on div "Personal Income (last 30 days)" at bounding box center [62, 159] width 67 height 4
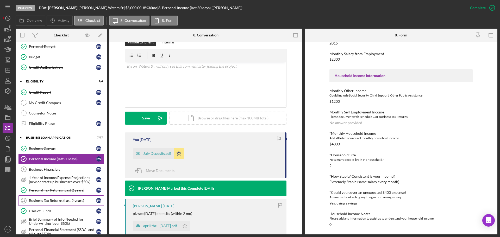
scroll to position [149, 0]
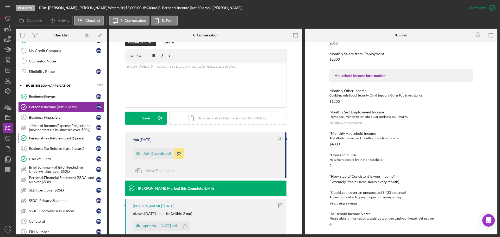
click at [58, 140] on div "Personal Tax Returns (Last 2 years)" at bounding box center [62, 138] width 67 height 4
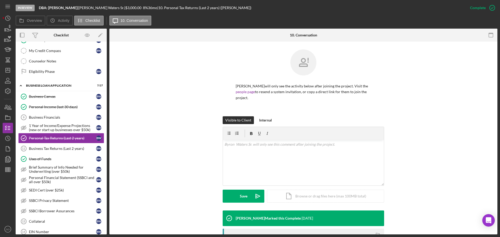
scroll to position [76, 0]
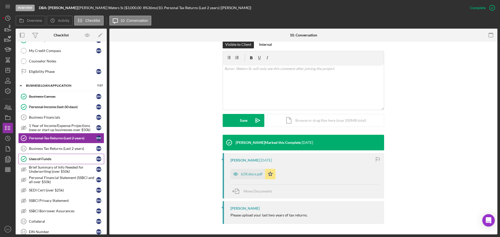
click at [55, 162] on link "Uses of Funds Uses of Funds B W" at bounding box center [61, 159] width 86 height 10
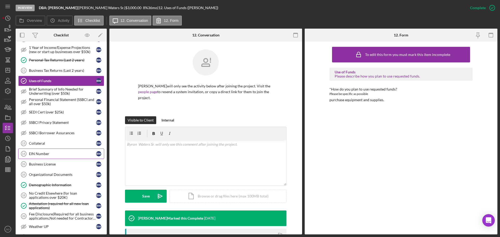
scroll to position [253, 0]
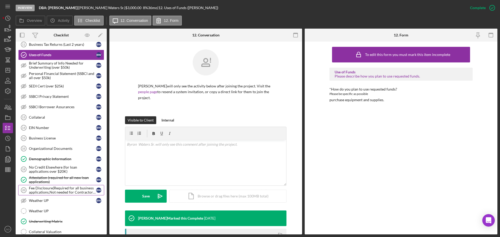
click at [65, 190] on div "Fee Disclosure(Required for all business applications,Not needed for Contractor…" at bounding box center [62, 190] width 67 height 8
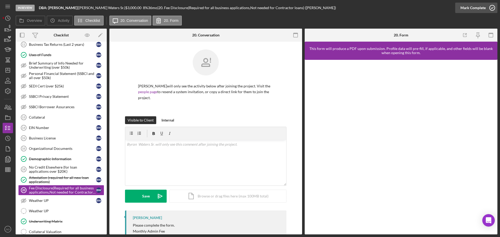
click at [465, 7] on div "Mark Complete" at bounding box center [472, 8] width 25 height 10
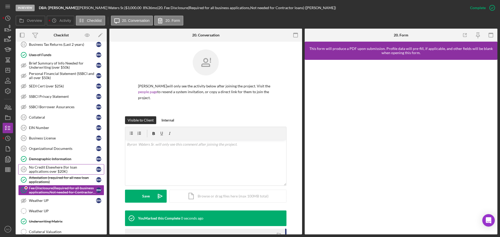
scroll to position [327, 0]
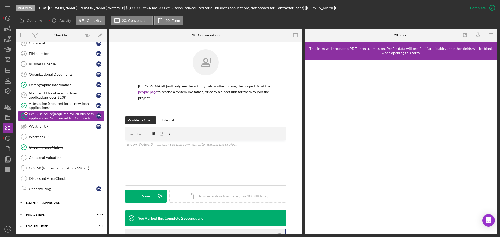
click at [52, 204] on div "LOAN PRE-APPROVAL" at bounding box center [63, 202] width 74 height 3
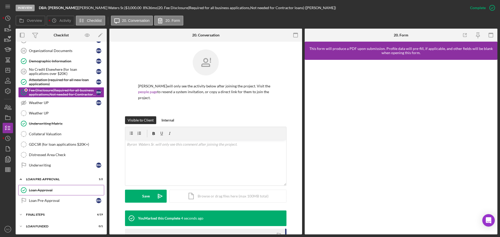
click at [54, 190] on div "Loan Approval" at bounding box center [66, 190] width 75 height 4
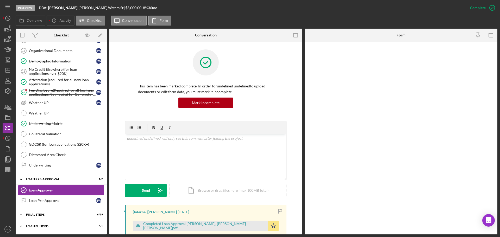
scroll to position [351, 0]
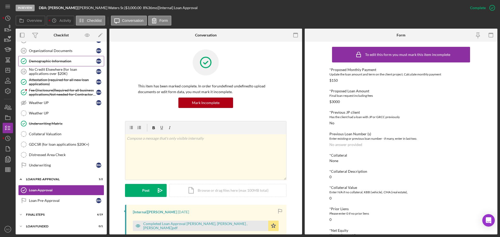
click at [56, 59] on div "Demographic Information" at bounding box center [62, 61] width 67 height 4
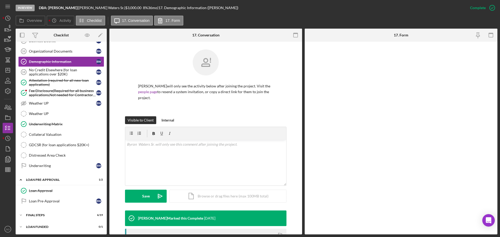
scroll to position [351, 0]
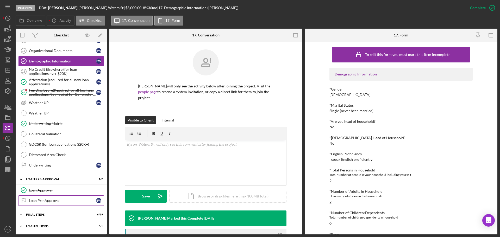
click at [44, 190] on div "Loan Approval" at bounding box center [66, 190] width 75 height 4
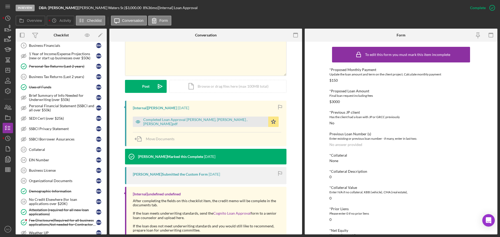
scroll to position [195, 0]
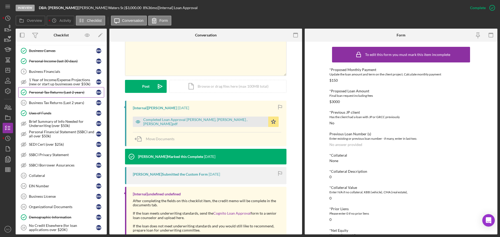
click at [60, 96] on link "Personal Tax Returns (Last 2 years) Personal Tax Returns (Last 2 years) B W" at bounding box center [61, 92] width 86 height 10
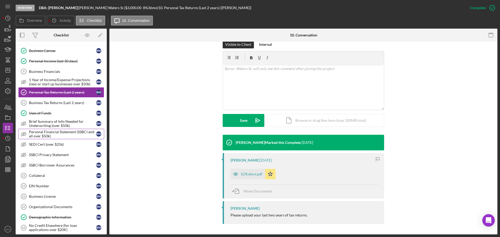
scroll to position [143, 0]
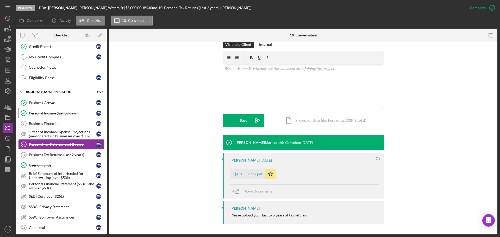
click at [61, 117] on link "Personal Income (last 30 days) Personal Income (last 30 days) B W" at bounding box center [61, 113] width 86 height 10
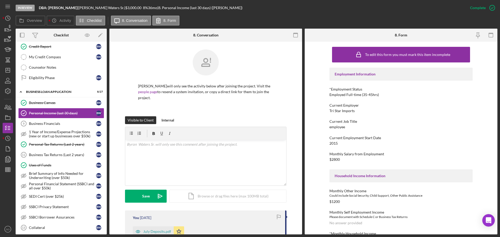
scroll to position [104, 0]
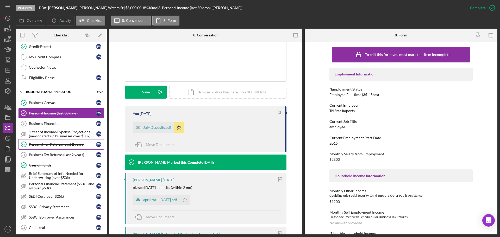
click at [52, 146] on div "Personal Tax Returns (Last 2 years)" at bounding box center [62, 144] width 67 height 4
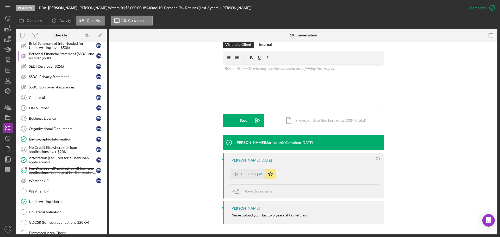
scroll to position [299, 0]
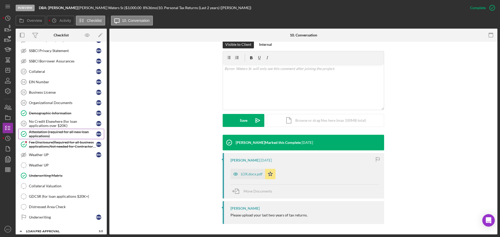
click at [50, 137] on div "Attestation (required for all new loan applications)" at bounding box center [62, 134] width 67 height 8
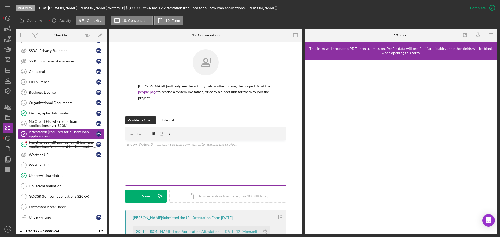
scroll to position [80, 0]
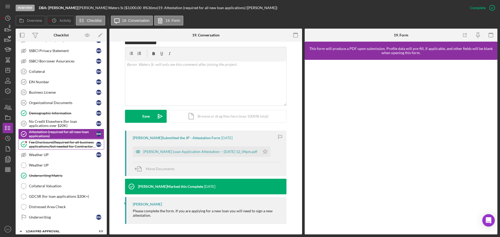
click at [69, 144] on div "Fee Disclosure(Required for all business applications,Not needed for Contractor…" at bounding box center [62, 144] width 67 height 8
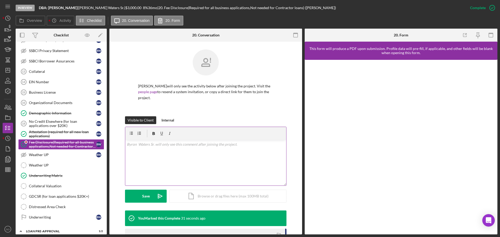
scroll to position [95, 0]
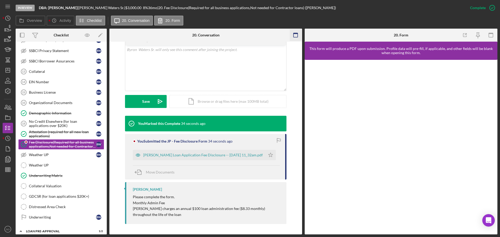
click at [296, 39] on icon "button" at bounding box center [296, 35] width 12 height 12
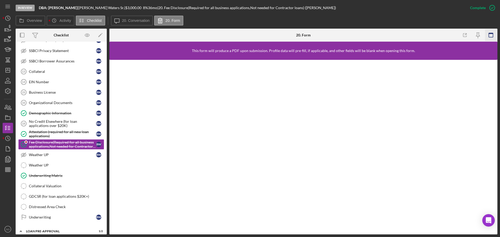
click at [489, 34] on icon "button" at bounding box center [491, 35] width 12 height 12
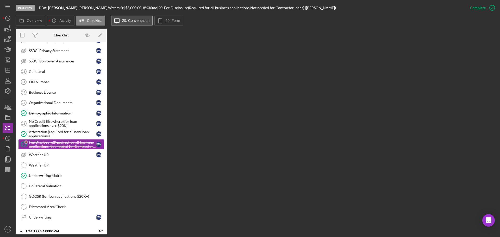
click at [140, 21] on label "20. Conversation" at bounding box center [136, 20] width 28 height 4
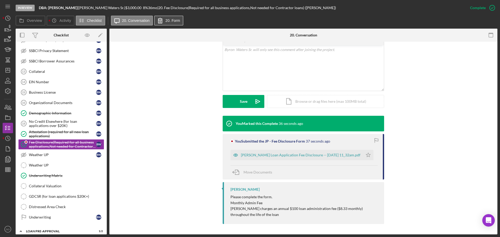
click at [167, 18] on label "20. Form" at bounding box center [172, 20] width 15 height 4
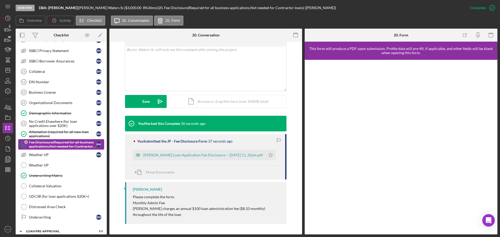
scroll to position [325, 0]
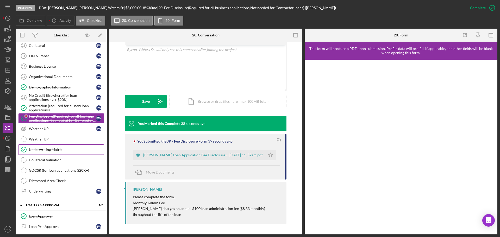
click at [65, 150] on div "Underwriting Matrix" at bounding box center [66, 150] width 75 height 4
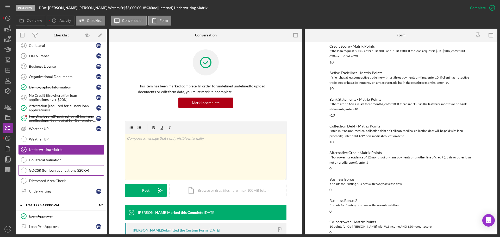
scroll to position [351, 0]
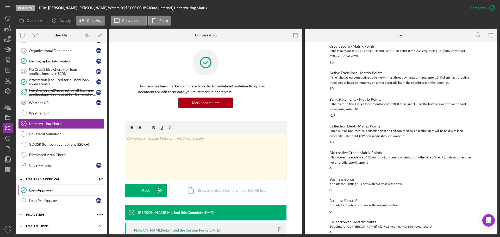
click at [53, 189] on div "Loan Approval" at bounding box center [66, 190] width 75 height 4
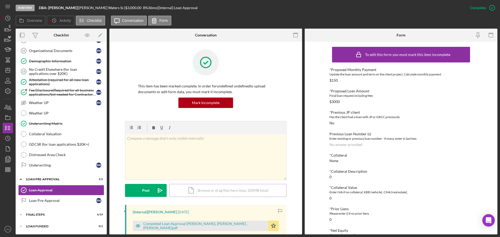
scroll to position [104, 0]
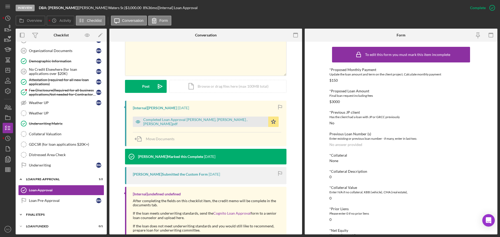
click at [48, 215] on div "FINAL STEPS" at bounding box center [63, 214] width 74 height 3
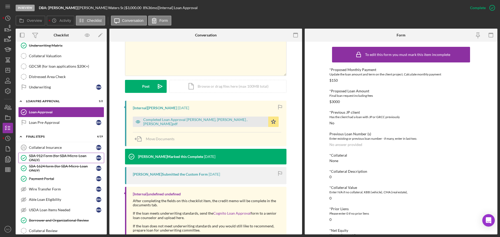
click at [55, 156] on div "SBA 912 Form (for SBA Micro-Loan ONLY)" at bounding box center [62, 158] width 67 height 8
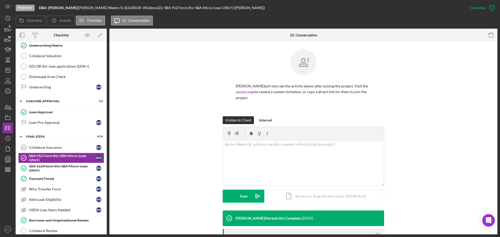
scroll to position [78, 0]
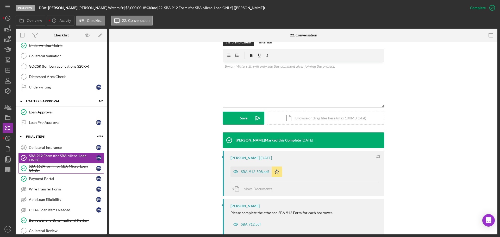
click at [55, 168] on div "SBA 1624 form (for SBA Micro-Loan ONLY)" at bounding box center [62, 168] width 67 height 8
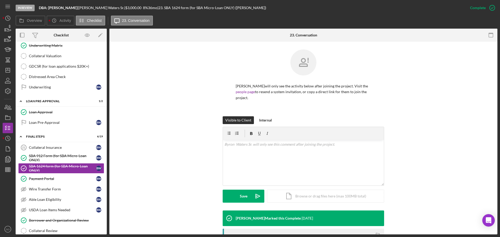
scroll to position [89, 0]
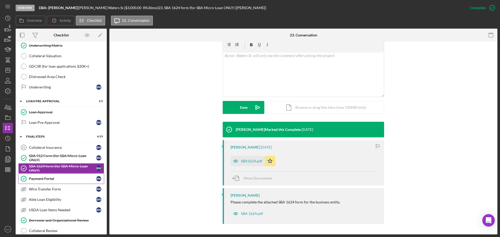
click at [41, 182] on link "Payment Portal Payment Portal B W" at bounding box center [61, 179] width 86 height 10
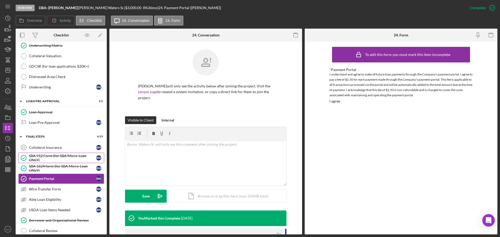
click at [47, 160] on div "SBA 912 Form (for SBA Micro-Loan ONLY)" at bounding box center [62, 158] width 67 height 8
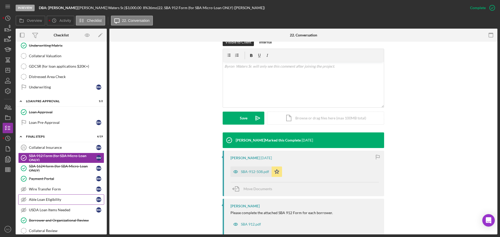
scroll to position [455, 0]
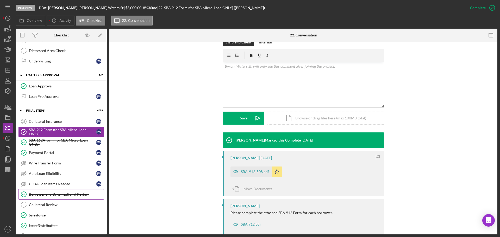
click at [57, 195] on div "Borrower and Organizational Review" at bounding box center [66, 194] width 75 height 4
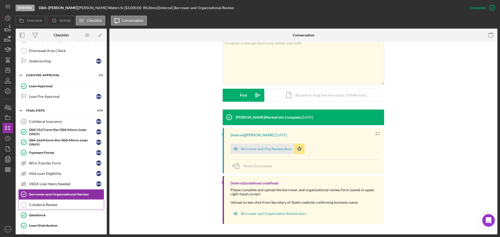
scroll to position [481, 0]
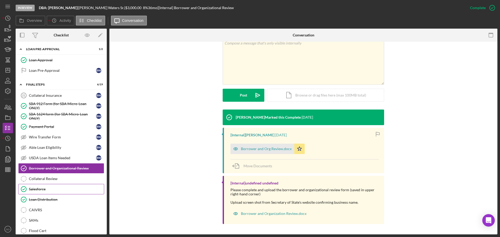
click at [52, 190] on div "Salesforce" at bounding box center [66, 189] width 75 height 4
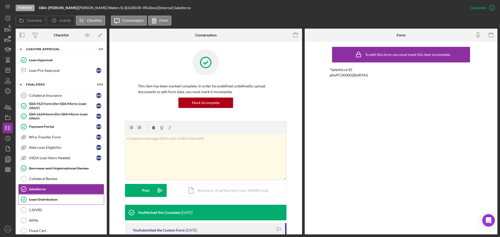
click at [46, 198] on div "Loan Distribution" at bounding box center [66, 200] width 75 height 4
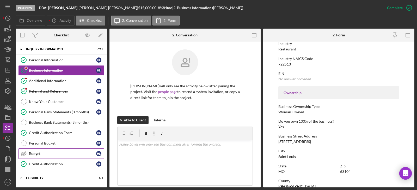
scroll to position [78, 0]
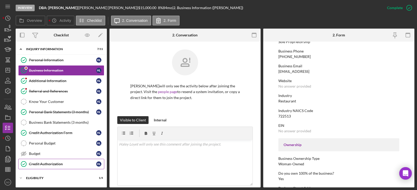
click at [59, 161] on link "Credit Authorization Credit Authorization H L" at bounding box center [61, 164] width 86 height 10
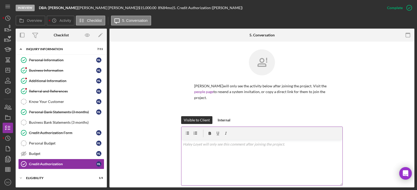
scroll to position [104, 0]
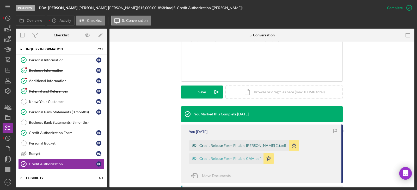
click at [235, 142] on div "Credit Release Form Fillable [PERSON_NAME] (1).pdf" at bounding box center [239, 146] width 100 height 10
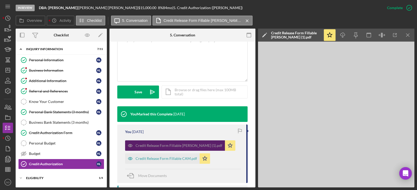
scroll to position [110, 0]
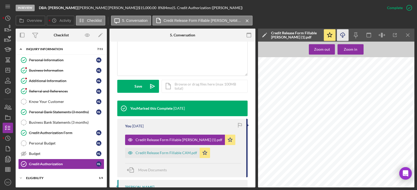
click at [344, 34] on icon "button" at bounding box center [342, 34] width 4 height 3
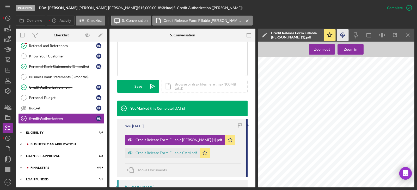
click at [53, 147] on div "Icon/Expander BUSINESS LOAN APPLICATION 8 / 27" at bounding box center [61, 144] width 91 height 10
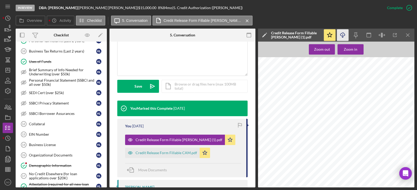
scroll to position [254, 0]
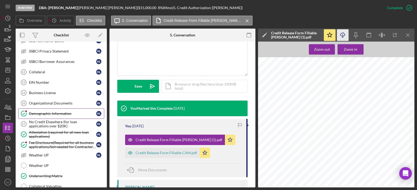
click at [53, 114] on div "Demographic Information" at bounding box center [62, 114] width 67 height 4
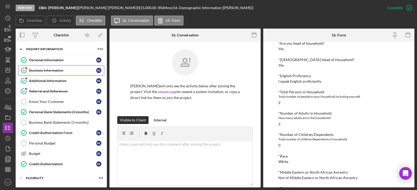
click at [52, 74] on link "Business Information Business Information H L" at bounding box center [61, 70] width 86 height 10
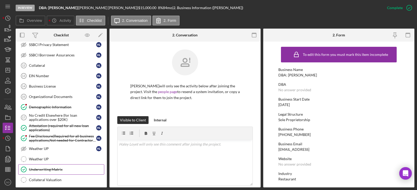
scroll to position [330, 0]
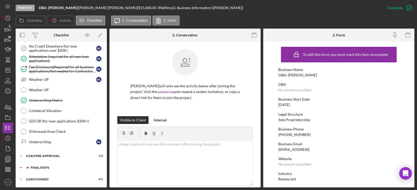
drag, startPoint x: 45, startPoint y: 166, endPoint x: 50, endPoint y: 167, distance: 5.3
click at [45, 166] on div "Icon/Expander FINAL STEPS 6 / 19" at bounding box center [61, 168] width 91 height 10
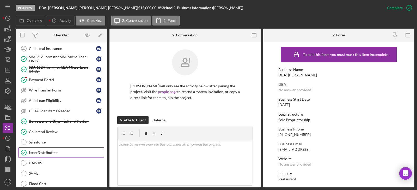
click at [55, 152] on div "Loan Distribution" at bounding box center [66, 153] width 75 height 4
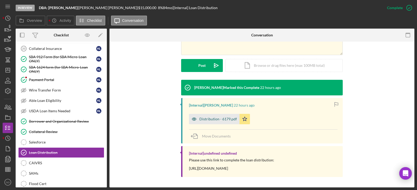
click at [228, 123] on div "Distribution - 6179.pdf" at bounding box center [214, 119] width 51 height 10
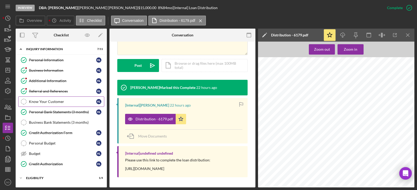
drag, startPoint x: 48, startPoint y: 95, endPoint x: 52, endPoint y: 102, distance: 8.8
click at [48, 95] on link "Referral and References Referral and References H L" at bounding box center [61, 91] width 86 height 10
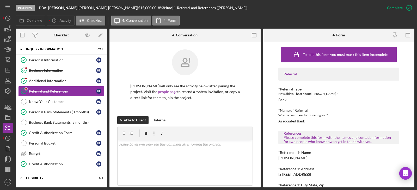
scroll to position [26, 0]
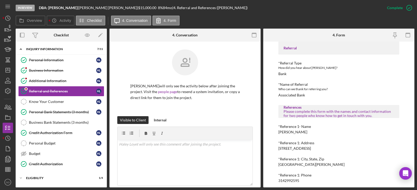
click at [292, 135] on div "Referral *Referral Type How did you hear about Justine PETERSEN? Bank *Name of …" at bounding box center [338, 145] width 121 height 206
click at [292, 134] on div "Terry Bams" at bounding box center [292, 132] width 29 height 4
copy div "Terry Bams"
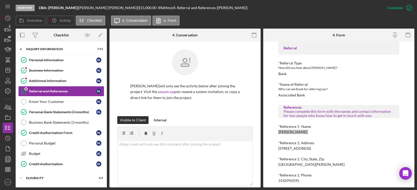
scroll to position [78, 0]
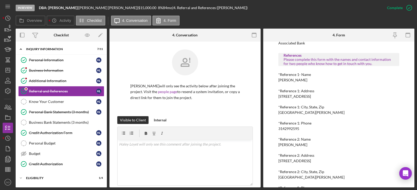
click at [295, 130] on div "3142992595" at bounding box center [288, 129] width 21 height 4
copy div "3142992595"
click at [283, 146] on div "Thomas Neal" at bounding box center [292, 145] width 29 height 4
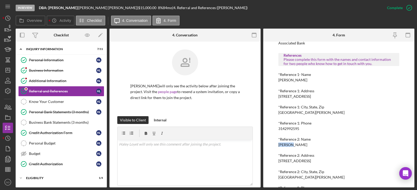
click at [283, 146] on div "Thomas Neal" at bounding box center [292, 145] width 29 height 4
click at [282, 145] on div "Thomas Neal" at bounding box center [292, 145] width 29 height 4
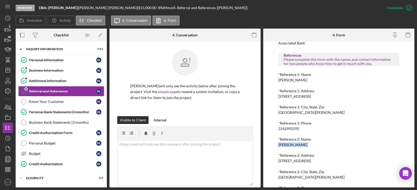
click at [282, 145] on div "Thomas Neal" at bounding box center [292, 145] width 29 height 4
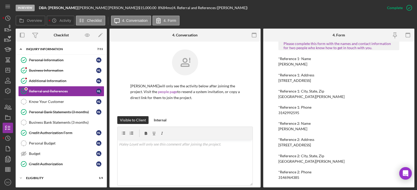
click at [294, 176] on div "3146964385" at bounding box center [288, 178] width 21 height 4
copy div "3146964385"
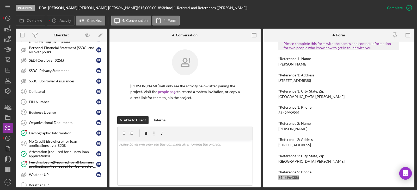
scroll to position [260, 0]
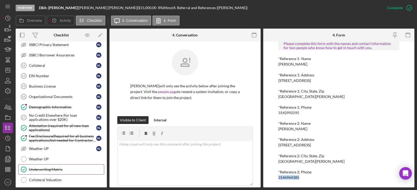
click at [43, 169] on div "Underwriting Matrix" at bounding box center [66, 170] width 75 height 4
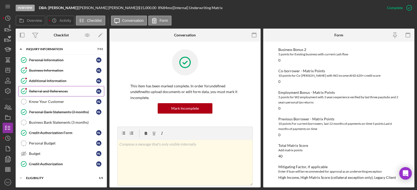
drag, startPoint x: 53, startPoint y: 73, endPoint x: 97, endPoint y: 89, distance: 47.1
click at [53, 73] on link "Business Information Business Information H L" at bounding box center [61, 70] width 86 height 10
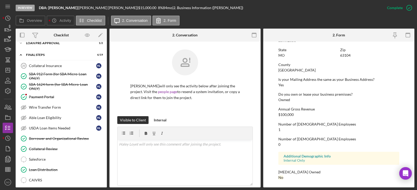
scroll to position [469, 0]
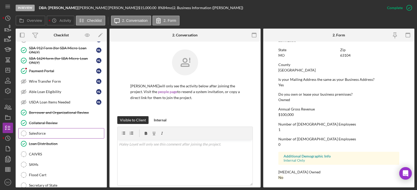
click at [50, 137] on link "Salesforce Salesforce" at bounding box center [61, 133] width 86 height 10
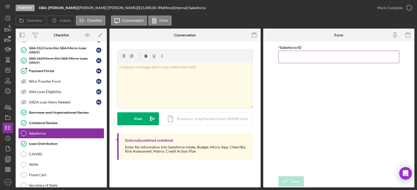
click at [288, 62] on input "*Salesforce ID" at bounding box center [338, 57] width 121 height 12
paste input "a0wPC000002Ff9lYAC"
type input "a0wPC000002Ff9lYAC"
click at [299, 182] on button "Save" at bounding box center [291, 181] width 26 height 10
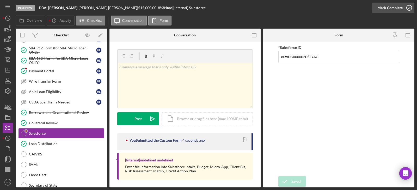
click at [390, 10] on div "Mark Complete" at bounding box center [389, 8] width 25 height 10
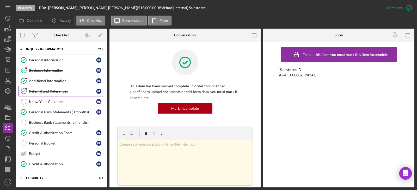
click at [53, 89] on div "Referral and References" at bounding box center [62, 91] width 67 height 4
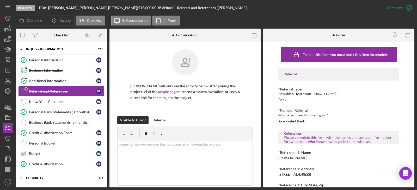
scroll to position [26, 0]
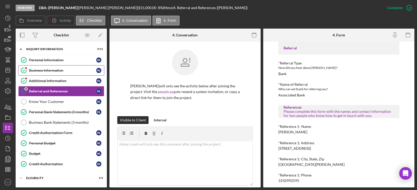
click at [49, 68] on div "Business Information" at bounding box center [62, 70] width 67 height 4
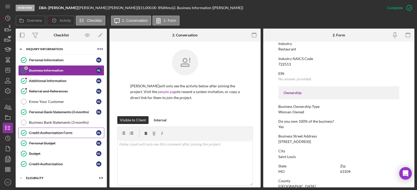
scroll to position [78, 0]
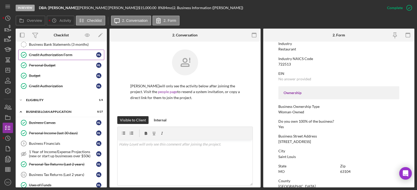
drag, startPoint x: 65, startPoint y: 54, endPoint x: 67, endPoint y: 56, distance: 3.0
click at [65, 54] on div "Credit Authorization Form" at bounding box center [62, 55] width 67 height 4
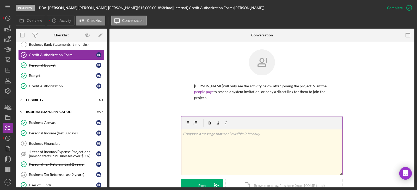
scroll to position [130, 0]
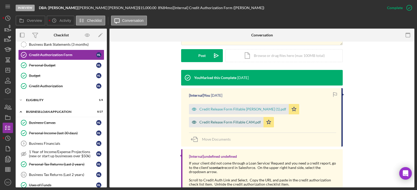
click at [238, 120] on div "Credit Release Form Fillable CAM.pdf" at bounding box center [229, 122] width 61 height 4
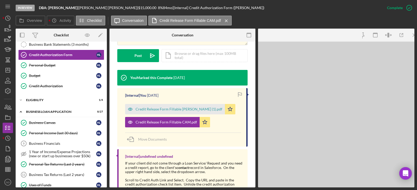
scroll to position [136, 0]
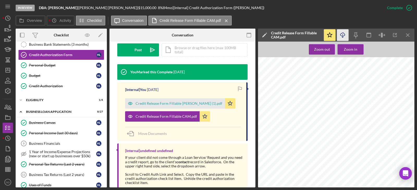
click at [343, 33] on icon "button" at bounding box center [342, 34] width 4 height 3
click at [43, 101] on div "ELIGIBILITY" at bounding box center [63, 100] width 74 height 3
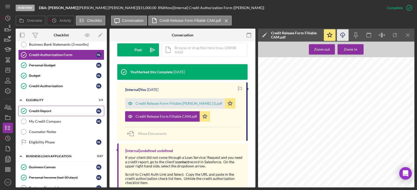
click at [48, 115] on link "Credit Report Credit Report H L" at bounding box center [61, 111] width 86 height 10
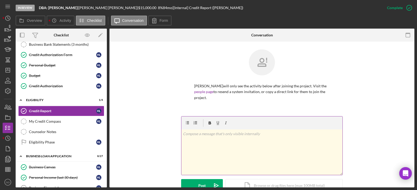
scroll to position [104, 0]
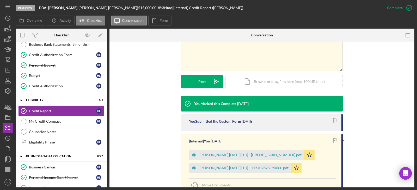
click at [244, 166] on div "Loyet, Cameron 2025-08-20 (TU) - 117409625190000.pdf" at bounding box center [243, 168] width 89 height 4
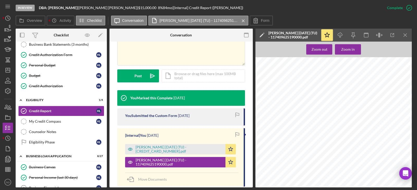
scroll to position [234, 0]
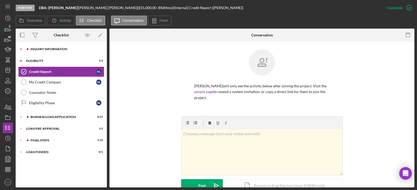
click at [48, 50] on div "INQUIRY INFORMATION" at bounding box center [65, 49] width 70 height 3
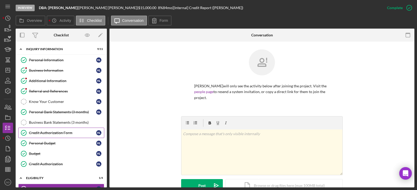
scroll to position [90, 0]
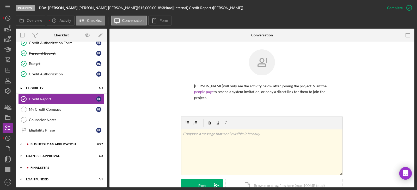
click at [51, 166] on div "Icon/Expander FINAL STEPS 7 / 19" at bounding box center [61, 168] width 91 height 10
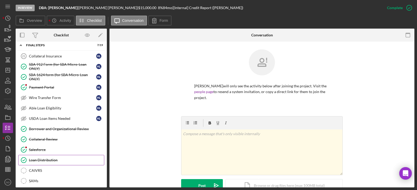
scroll to position [161, 0]
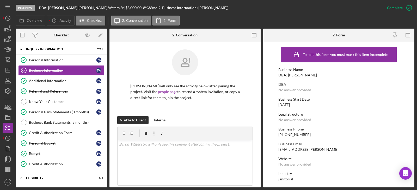
scroll to position [46, 0]
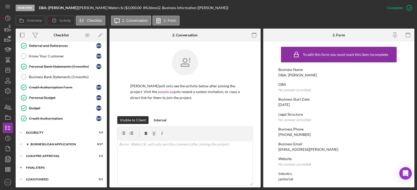
click at [54, 168] on div "FINAL STEPS" at bounding box center [63, 167] width 74 height 3
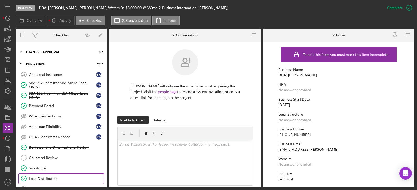
click at [55, 176] on link "Loan Distribution Loan Distribution" at bounding box center [61, 179] width 86 height 10
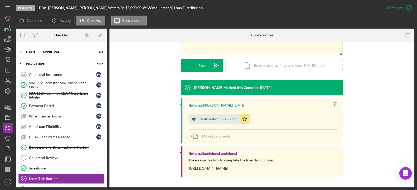
click at [224, 120] on div "Distribution - 6133.pdf" at bounding box center [217, 119] width 37 height 4
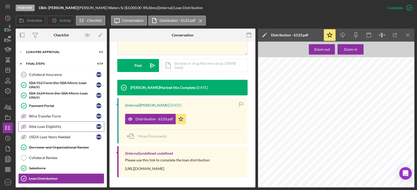
scroll to position [72, 0]
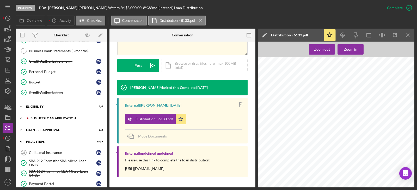
click at [55, 121] on div "Icon/Expander BUSINESS LOAN APPLICATION 8 / 27" at bounding box center [61, 118] width 91 height 10
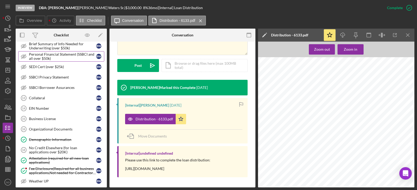
scroll to position [280, 0]
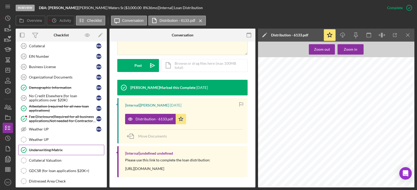
click at [57, 152] on div "Underwriting Matrix" at bounding box center [66, 150] width 75 height 4
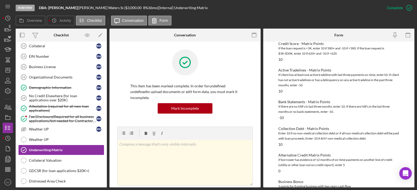
scroll to position [180, 0]
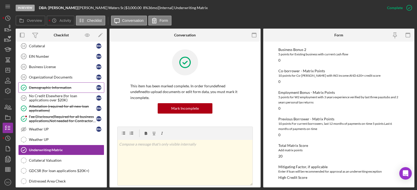
click at [61, 91] on link "Demographic Information Demographic Information B W" at bounding box center [61, 88] width 86 height 10
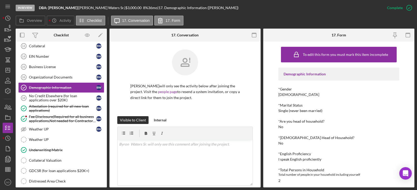
scroll to position [78, 0]
